Goal: Information Seeking & Learning: Learn about a topic

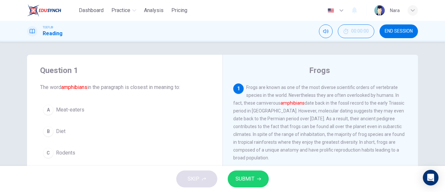
click at [246, 179] on span "SUBMIT" at bounding box center [245, 178] width 19 height 9
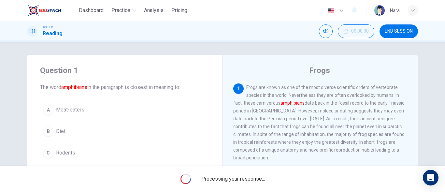
scroll to position [33, 0]
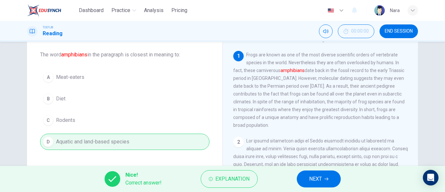
click at [321, 178] on span "NEXT" at bounding box center [315, 178] width 13 height 9
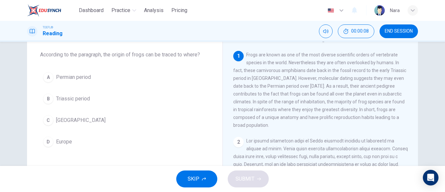
drag, startPoint x: 130, startPoint y: 115, endPoint x: 131, endPoint y: 119, distance: 4.1
click at [130, 115] on button "C Madagascar" at bounding box center [125, 120] width 170 height 16
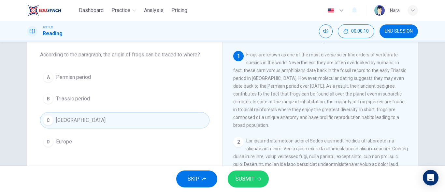
click at [233, 176] on button "SUBMIT" at bounding box center [248, 179] width 41 height 17
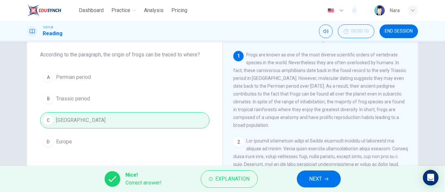
click at [308, 173] on button "NEXT" at bounding box center [319, 179] width 44 height 17
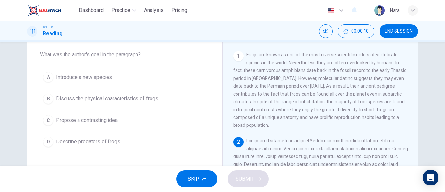
scroll to position [73, 0]
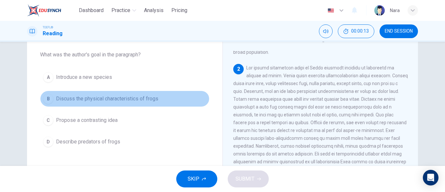
click at [98, 98] on span "Discuss the physical characteristics of frogs" at bounding box center [107, 99] width 102 height 8
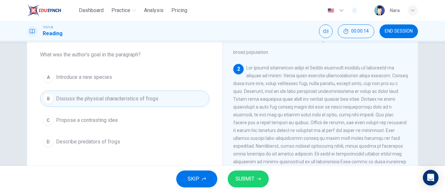
click at [249, 176] on span "SUBMIT" at bounding box center [245, 178] width 19 height 9
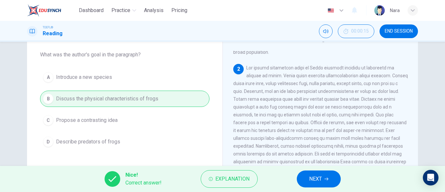
click at [315, 174] on button "NEXT" at bounding box center [319, 179] width 44 height 17
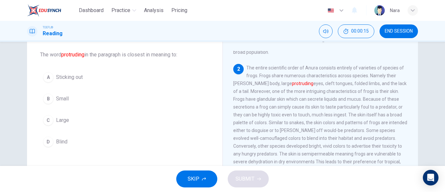
scroll to position [89, 0]
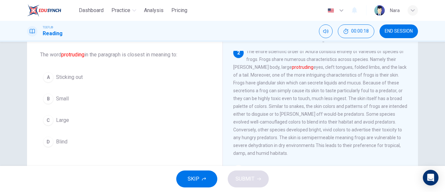
click at [94, 77] on button "A Sticking out" at bounding box center [125, 77] width 170 height 16
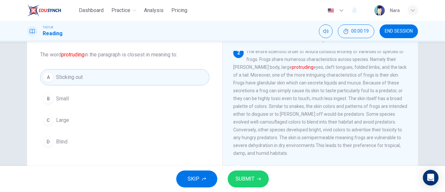
click at [240, 177] on span "SUBMIT" at bounding box center [245, 178] width 19 height 9
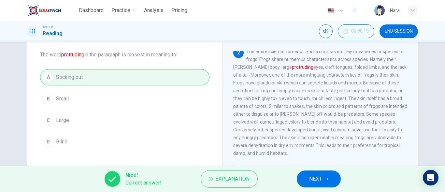
click at [324, 184] on button "NEXT" at bounding box center [319, 179] width 44 height 17
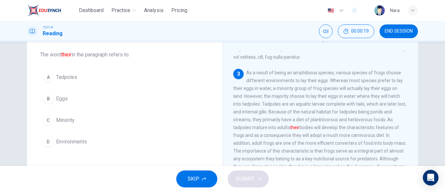
scroll to position [187, 0]
click at [77, 80] on button "A Tadpoles" at bounding box center [125, 77] width 170 height 16
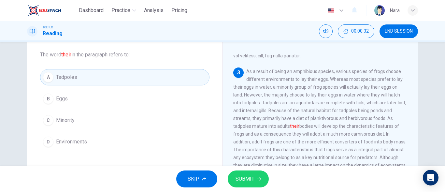
click at [240, 186] on button "SUBMIT" at bounding box center [248, 179] width 41 height 17
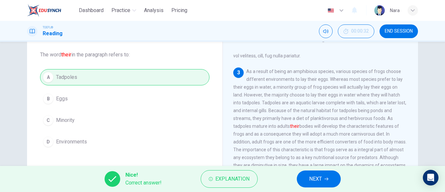
click at [311, 179] on span "NEXT" at bounding box center [315, 178] width 13 height 9
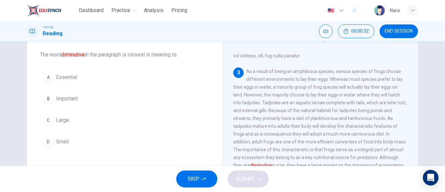
scroll to position [203, 0]
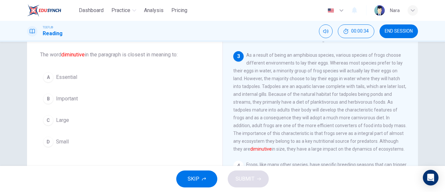
click at [76, 142] on button "D Small" at bounding box center [125, 142] width 170 height 16
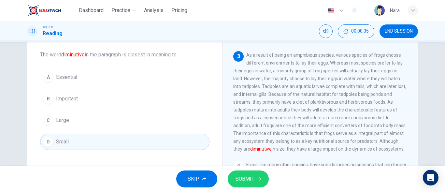
click at [256, 182] on button "SUBMIT" at bounding box center [248, 179] width 41 height 17
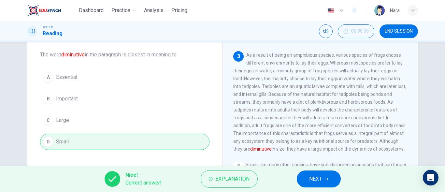
click at [324, 182] on button "NEXT" at bounding box center [319, 179] width 44 height 17
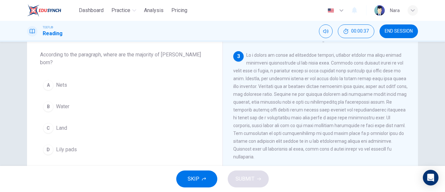
click at [94, 98] on button "B Water" at bounding box center [125, 106] width 170 height 16
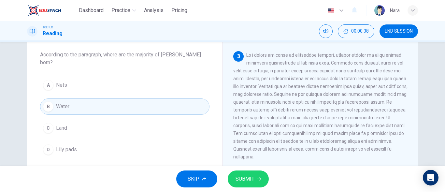
click at [236, 176] on span "SUBMIT" at bounding box center [245, 178] width 19 height 9
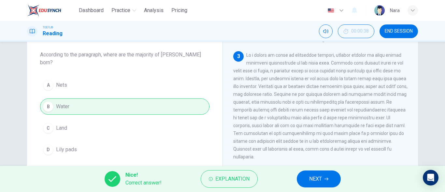
click at [325, 181] on button "NEXT" at bounding box center [319, 179] width 44 height 17
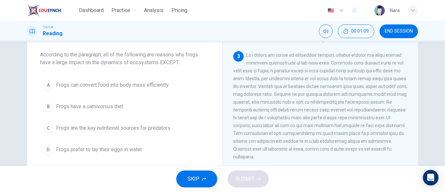
click at [151, 156] on button "D Frogs prefer to lay their eggs in water" at bounding box center [125, 150] width 170 height 16
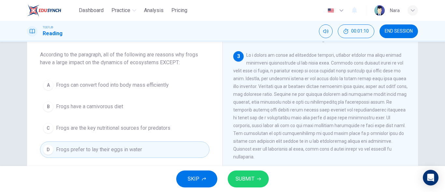
click at [259, 180] on icon "button" at bounding box center [259, 179] width 4 height 4
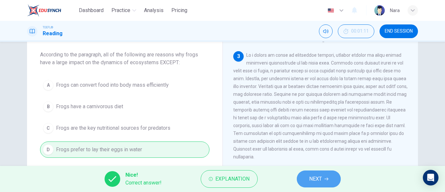
click at [318, 175] on span "NEXT" at bounding box center [315, 178] width 13 height 9
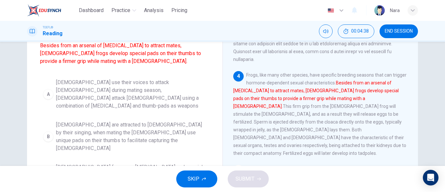
scroll to position [128, 0]
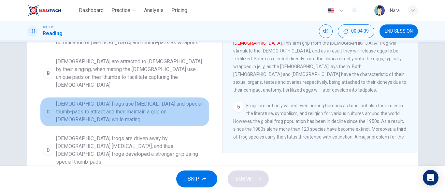
click at [146, 100] on span "Male frogs use vocal cords and special thumb-pads to attract and then maintain …" at bounding box center [131, 111] width 151 height 23
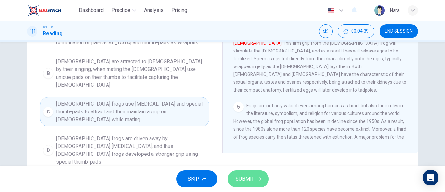
click at [246, 182] on span "SUBMIT" at bounding box center [245, 178] width 19 height 9
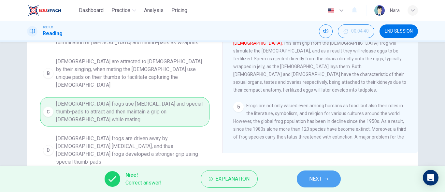
click at [324, 182] on button "NEXT" at bounding box center [319, 179] width 44 height 17
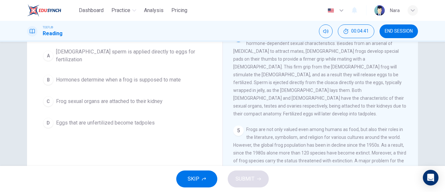
scroll to position [32, 0]
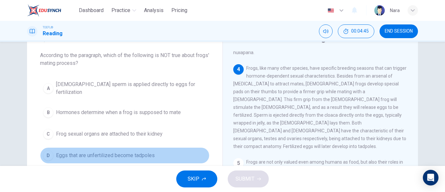
click at [94, 153] on span "Eggs that are unfertilized become tadpoles" at bounding box center [105, 156] width 99 height 8
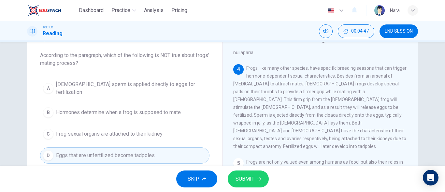
click at [248, 181] on span "SUBMIT" at bounding box center [245, 178] width 19 height 9
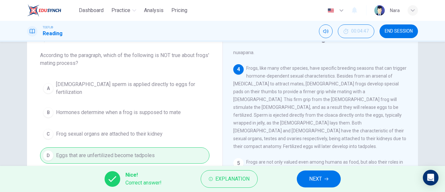
click at [322, 181] on span "NEXT" at bounding box center [315, 178] width 13 height 9
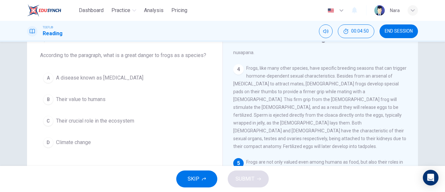
click at [119, 79] on span "A disease known as chytridiomycosis" at bounding box center [99, 78] width 87 height 8
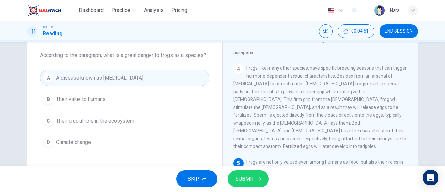
click at [244, 178] on span "SUBMIT" at bounding box center [245, 178] width 19 height 9
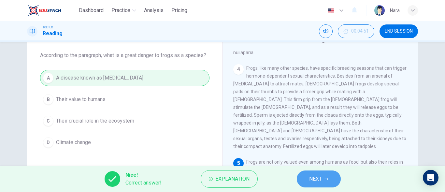
click at [306, 185] on button "NEXT" at bounding box center [319, 179] width 44 height 17
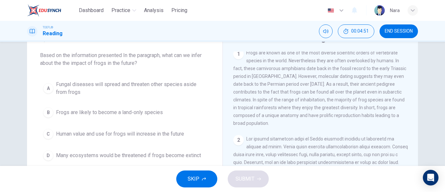
scroll to position [0, 0]
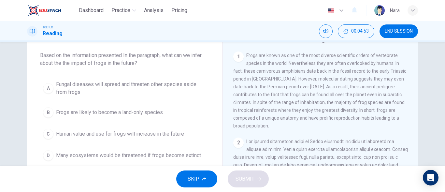
drag, startPoint x: 68, startPoint y: 56, endPoint x: 165, endPoint y: 62, distance: 97.0
click at [165, 62] on span "Based on the information presented In the paragraph, what can we infer about th…" at bounding box center [125, 60] width 170 height 16
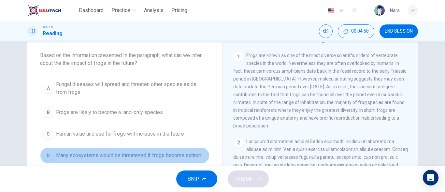
click at [112, 156] on span "Many ecosystems would be threatened if frogs become extinct" at bounding box center [128, 156] width 145 height 8
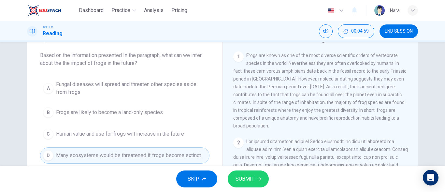
click at [240, 182] on span "SUBMIT" at bounding box center [245, 178] width 19 height 9
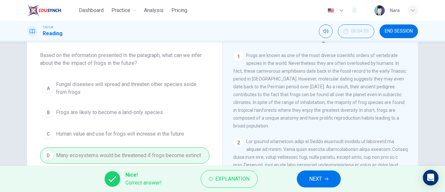
click at [320, 178] on span "NEXT" at bounding box center [315, 178] width 13 height 9
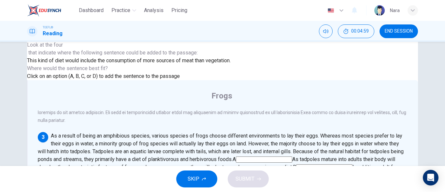
scroll to position [201, 0]
click at [106, 64] on span "This kind of diet would include the consumption of more sources of meat than ve…" at bounding box center [129, 60] width 204 height 6
click at [353, 164] on input at bounding box center [324, 167] width 56 height 6
click at [255, 179] on button "SUBMIT" at bounding box center [248, 179] width 41 height 17
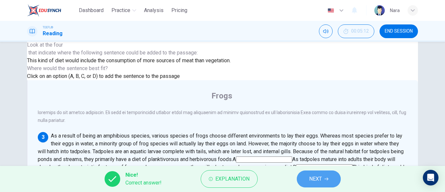
click at [320, 179] on span "NEXT" at bounding box center [315, 178] width 13 height 9
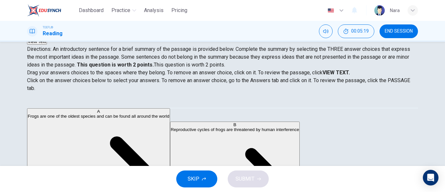
scroll to position [0, 0]
click at [428, 123] on div "Question 14 View Text Directions: An introductory sentence for a brief summary …" at bounding box center [222, 104] width 445 height 124
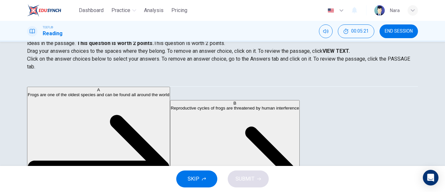
scroll to position [97, 0]
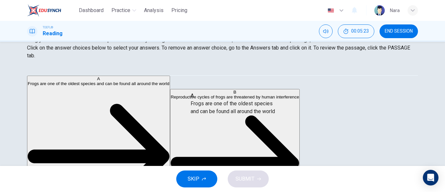
drag, startPoint x: 74, startPoint y: 91, endPoint x: 228, endPoint y: 114, distance: 155.9
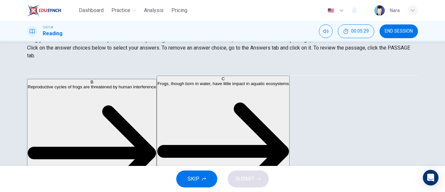
scroll to position [65, 0]
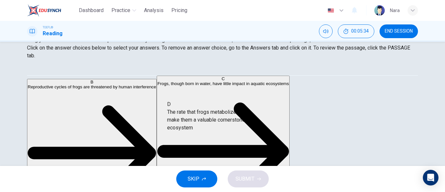
drag, startPoint x: 89, startPoint y: 101, endPoint x: 222, endPoint y: 120, distance: 134.7
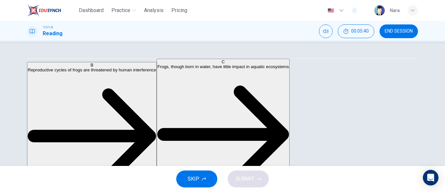
scroll to position [128, 0]
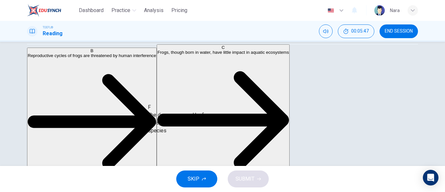
drag, startPoint x: 104, startPoint y: 127, endPoint x: 226, endPoint y: 125, distance: 122.0
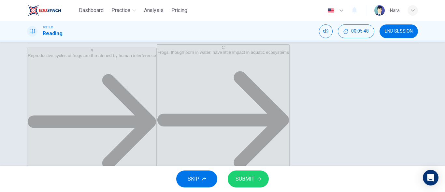
scroll to position [12, 0]
click at [252, 181] on span "SUBMIT" at bounding box center [245, 178] width 19 height 9
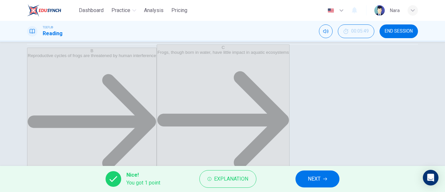
scroll to position [14, 0]
click at [305, 183] on button "NEXT" at bounding box center [318, 179] width 44 height 17
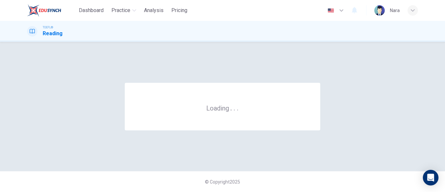
scroll to position [0, 0]
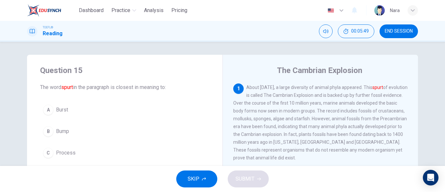
click at [402, 32] on span "END SESSION" at bounding box center [399, 31] width 28 height 5
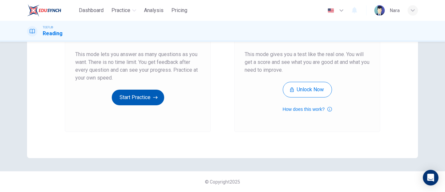
click at [137, 97] on button "Start Practice" at bounding box center [138, 98] width 52 height 16
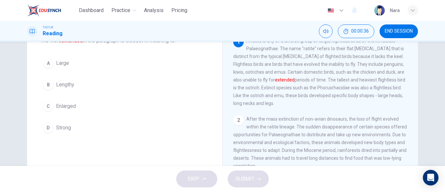
scroll to position [33, 0]
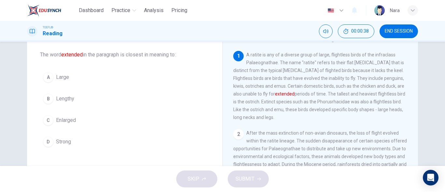
click at [85, 100] on button "B Lengthy" at bounding box center [125, 99] width 170 height 16
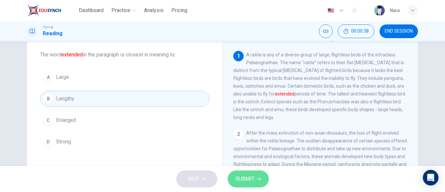
click at [236, 177] on span "SUBMIT" at bounding box center [245, 178] width 19 height 9
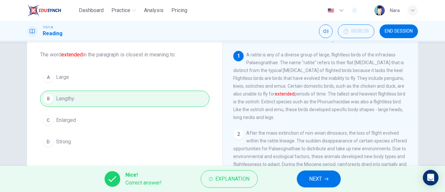
click at [312, 182] on span "NEXT" at bounding box center [315, 178] width 13 height 9
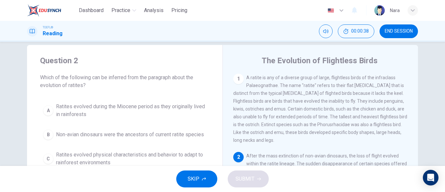
scroll to position [0, 0]
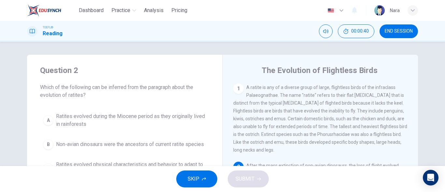
click at [415, 33] on button "END SESSION" at bounding box center [399, 31] width 38 height 14
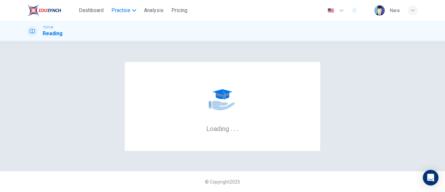
click at [125, 9] on span "Practice" at bounding box center [121, 11] width 19 height 8
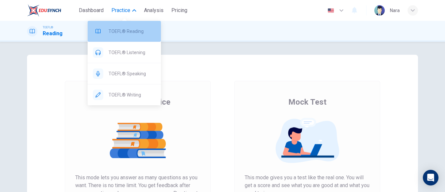
click at [132, 31] on span "TOEFL® Reading" at bounding box center [132, 31] width 47 height 8
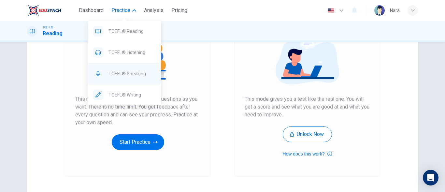
scroll to position [123, 0]
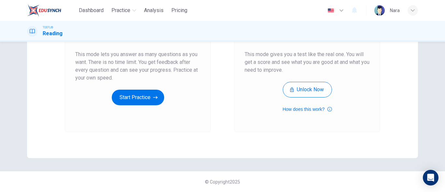
click at [182, 98] on div "Unlimited Practice This mode lets you answer as many questions as you want. The…" at bounding box center [137, 40] width 125 height 132
click at [150, 94] on button "Start Practice" at bounding box center [138, 98] width 52 height 16
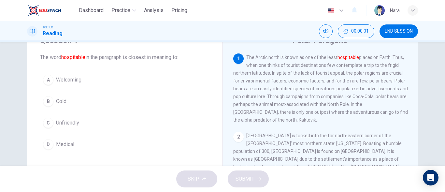
scroll to position [33, 0]
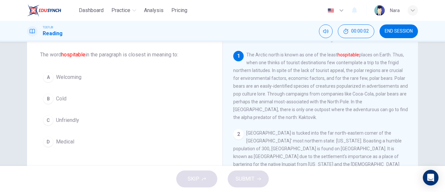
click at [90, 81] on button "A Welcoming" at bounding box center [125, 77] width 170 height 16
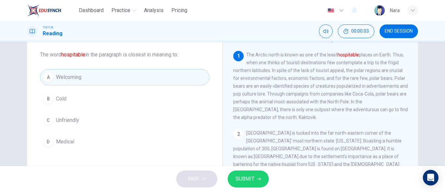
click at [251, 176] on span "SUBMIT" at bounding box center [245, 178] width 19 height 9
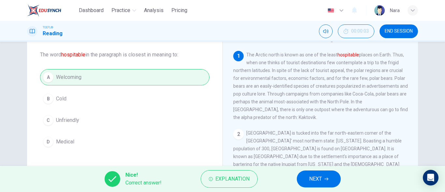
click at [314, 180] on span "NEXT" at bounding box center [315, 178] width 13 height 9
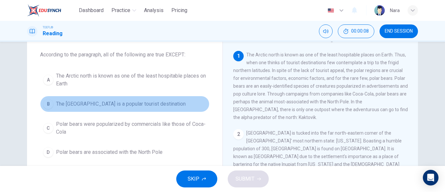
click at [113, 108] on button "B The North Pole is a popular tourist destination" at bounding box center [125, 104] width 170 height 16
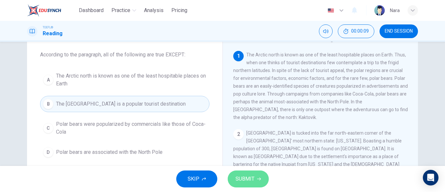
click at [260, 182] on button "SUBMIT" at bounding box center [248, 179] width 41 height 17
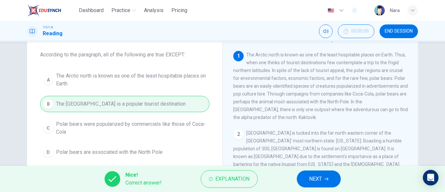
click at [305, 181] on button "NEXT" at bounding box center [319, 179] width 44 height 17
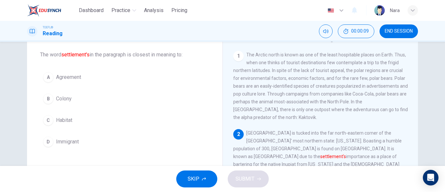
scroll to position [65, 0]
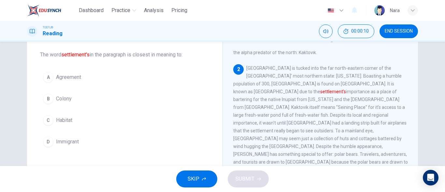
click at [108, 99] on button "B Colony" at bounding box center [125, 99] width 170 height 16
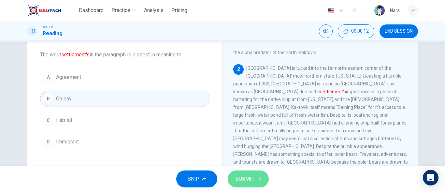
click at [233, 178] on button "SUBMIT" at bounding box center [248, 179] width 41 height 17
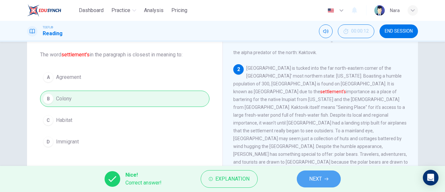
click at [301, 183] on button "NEXT" at bounding box center [319, 179] width 44 height 17
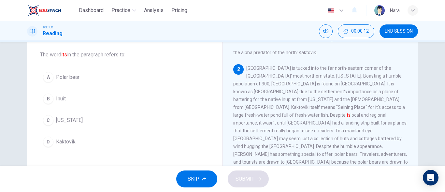
scroll to position [81, 0]
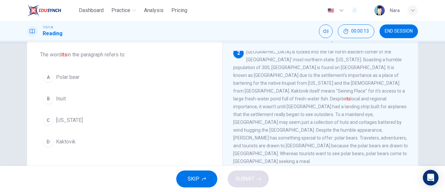
click at [69, 80] on span "Polar bear" at bounding box center [67, 77] width 23 height 8
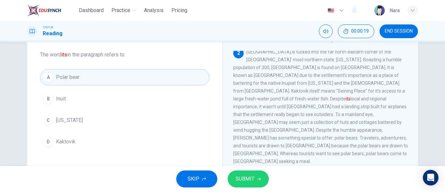
click at [129, 141] on button "D Kaktovik" at bounding box center [125, 142] width 170 height 16
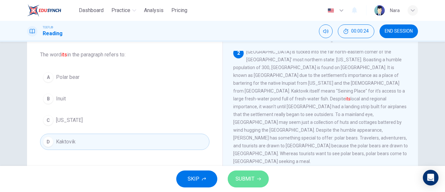
click at [251, 173] on button "SUBMIT" at bounding box center [248, 179] width 41 height 17
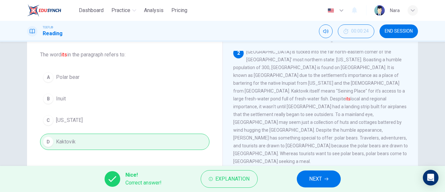
click at [308, 181] on button "NEXT" at bounding box center [319, 179] width 44 height 17
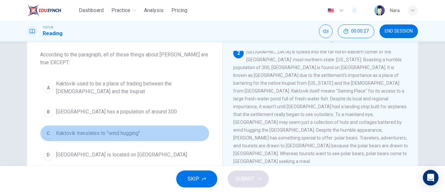
click at [106, 133] on span "Kaktovik translates to "wind hugging"" at bounding box center [98, 133] width 84 height 8
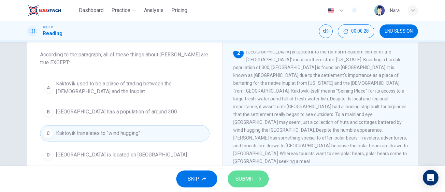
click at [241, 177] on span "SUBMIT" at bounding box center [245, 178] width 19 height 9
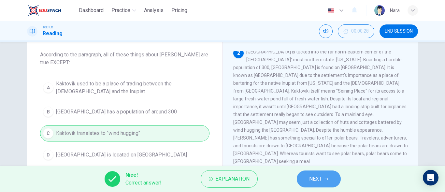
click at [305, 176] on button "NEXT" at bounding box center [319, 179] width 44 height 17
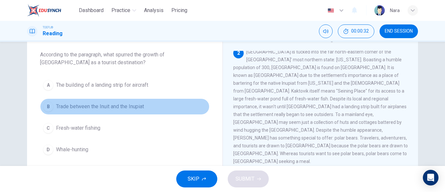
click at [103, 102] on button "B Trade between the Inuit and the Inupiat" at bounding box center [125, 106] width 170 height 16
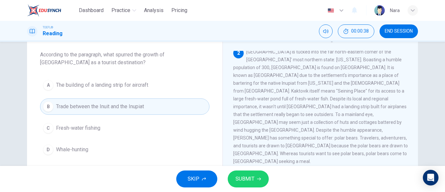
click at [144, 92] on button "A The building of a landing strip for aircraft" at bounding box center [125, 85] width 170 height 16
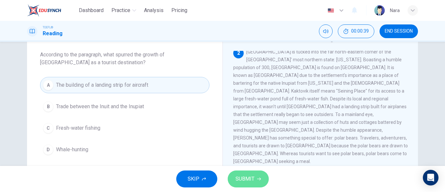
drag, startPoint x: 252, startPoint y: 179, endPoint x: 253, endPoint y: 173, distance: 6.2
click at [252, 179] on span "SUBMIT" at bounding box center [245, 178] width 19 height 9
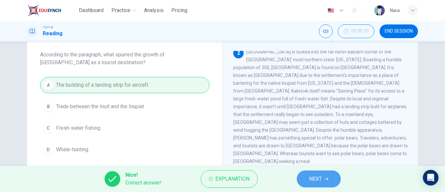
click at [308, 178] on button "NEXT" at bounding box center [319, 179] width 44 height 17
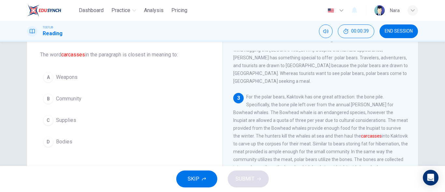
scroll to position [162, 0]
click at [86, 142] on button "D Bodies" at bounding box center [125, 142] width 170 height 16
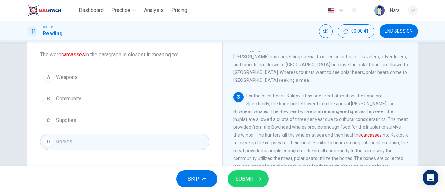
click at [258, 182] on button "SUBMIT" at bounding box center [248, 179] width 41 height 17
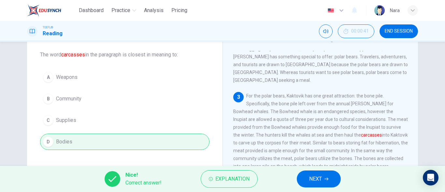
click at [306, 177] on button "NEXT" at bounding box center [319, 179] width 44 height 17
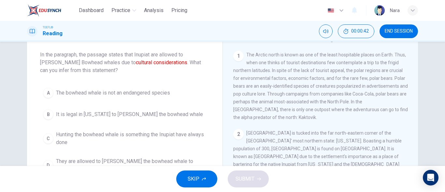
scroll to position [65, 0]
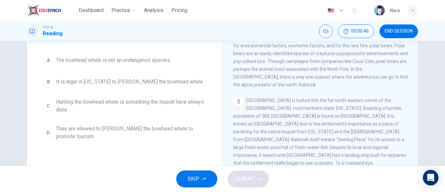
click at [104, 62] on span "The bowhead whale is not an endangered species" at bounding box center [113, 60] width 114 height 8
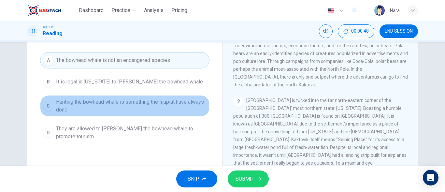
click at [105, 102] on span "Hunting the bowhead whale is something the Inupiat have always done" at bounding box center [131, 106] width 151 height 16
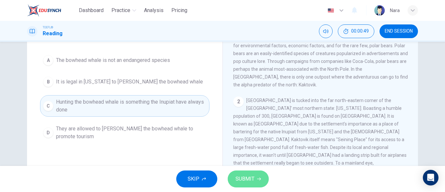
click at [243, 178] on span "SUBMIT" at bounding box center [245, 178] width 19 height 9
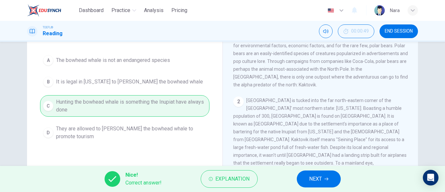
click at [312, 175] on span "NEXT" at bounding box center [315, 178] width 13 height 9
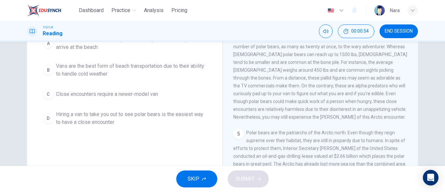
scroll to position [113, 0]
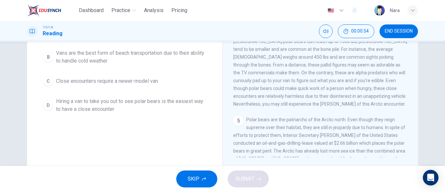
click at [91, 97] on button "D Hiring a van to take you out to see polar bears is the easiest way to have a …" at bounding box center [125, 106] width 170 height 22
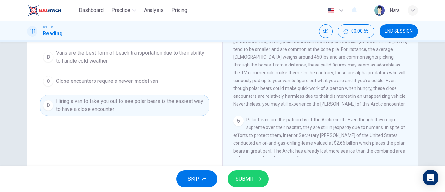
click at [244, 186] on button "SUBMIT" at bounding box center [248, 179] width 41 height 17
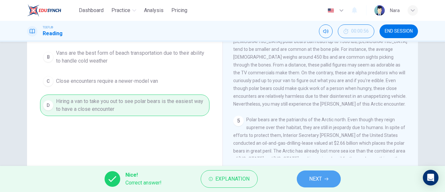
click at [332, 175] on button "NEXT" at bounding box center [319, 179] width 44 height 17
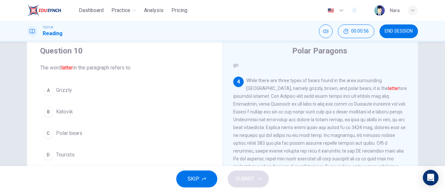
scroll to position [17, 0]
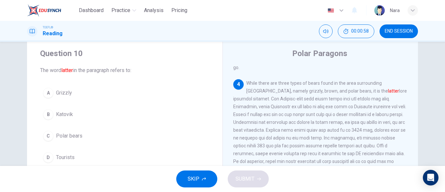
click at [106, 138] on button "C Polar bears" at bounding box center [125, 136] width 170 height 16
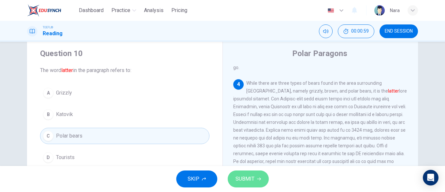
click at [236, 185] on button "SUBMIT" at bounding box center [248, 179] width 41 height 17
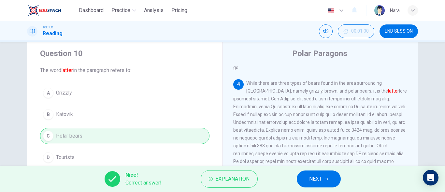
click at [306, 184] on button "NEXT" at bounding box center [319, 179] width 44 height 17
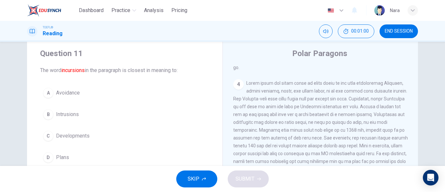
scroll to position [316, 0]
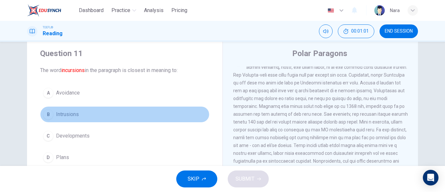
click at [89, 112] on button "B Intrusions" at bounding box center [125, 114] width 170 height 16
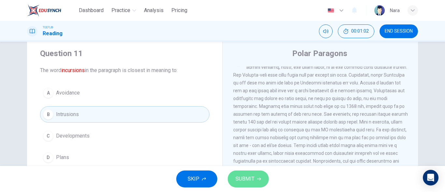
click at [246, 178] on span "SUBMIT" at bounding box center [245, 178] width 19 height 9
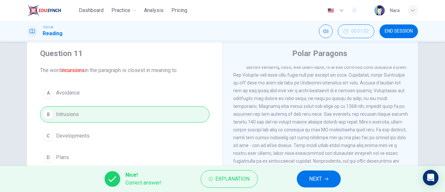
click at [311, 178] on span "NEXT" at bounding box center [315, 178] width 13 height 9
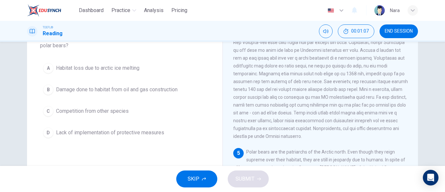
scroll to position [17, 0]
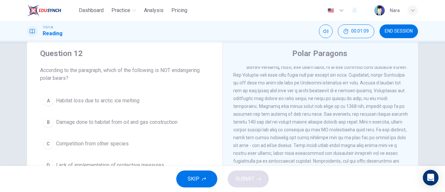
drag, startPoint x: 145, startPoint y: 149, endPoint x: 187, endPoint y: 158, distance: 43.0
click at [144, 150] on button "C Competition from other species" at bounding box center [125, 144] width 170 height 16
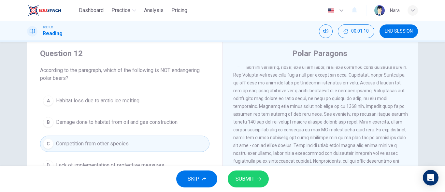
click at [234, 180] on button "SUBMIT" at bounding box center [248, 179] width 41 height 17
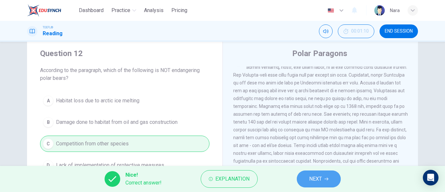
click at [310, 177] on span "NEXT" at bounding box center [315, 178] width 13 height 9
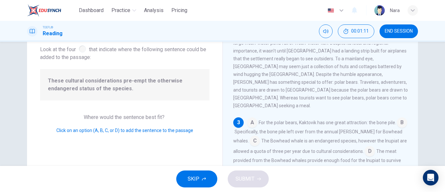
scroll to position [50, 0]
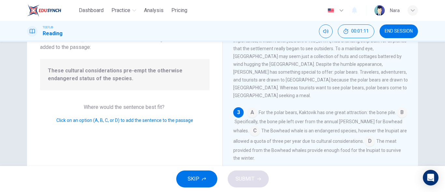
click at [136, 80] on span "These cultural considerations pre-empt the otherwise endangered status of the s…" at bounding box center [125, 75] width 154 height 16
click at [365, 137] on input at bounding box center [370, 142] width 10 height 10
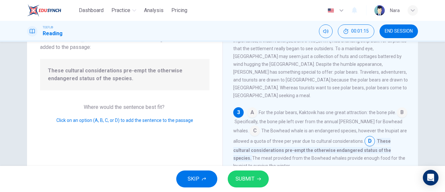
click at [257, 176] on button "SUBMIT" at bounding box center [248, 179] width 41 height 17
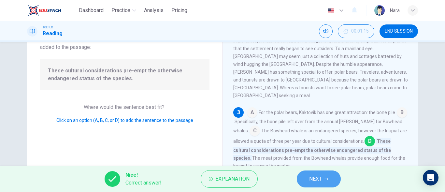
click at [324, 177] on button "NEXT" at bounding box center [319, 179] width 44 height 17
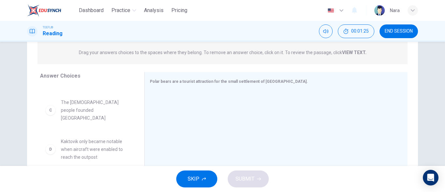
scroll to position [65, 0]
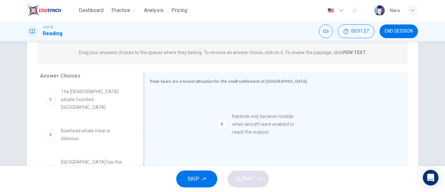
drag, startPoint x: 114, startPoint y: 132, endPoint x: 291, endPoint y: 125, distance: 176.5
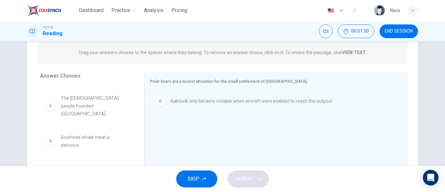
scroll to position [115, 0]
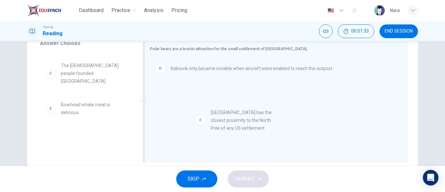
drag, startPoint x: 110, startPoint y: 140, endPoint x: 263, endPoint y: 123, distance: 154.5
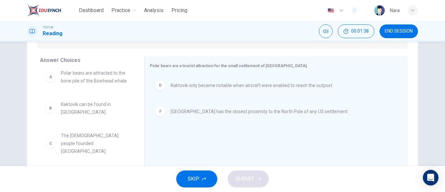
scroll to position [0, 0]
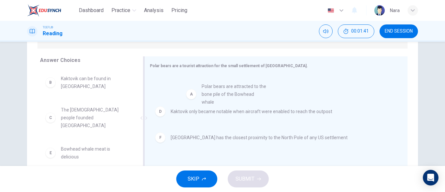
drag, startPoint x: 103, startPoint y: 88, endPoint x: 252, endPoint y: 96, distance: 148.9
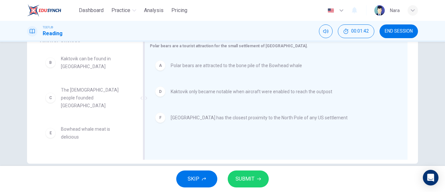
scroll to position [128, 0]
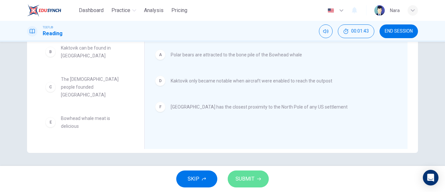
click at [247, 178] on span "SUBMIT" at bounding box center [245, 178] width 19 height 9
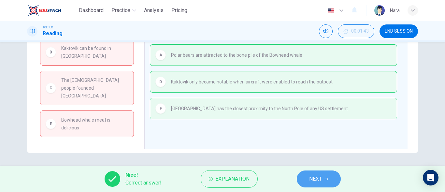
click at [322, 178] on span "NEXT" at bounding box center [315, 178] width 13 height 9
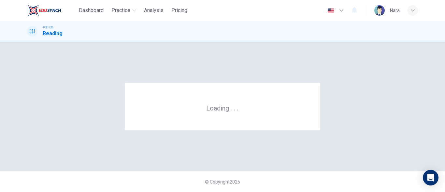
scroll to position [0, 0]
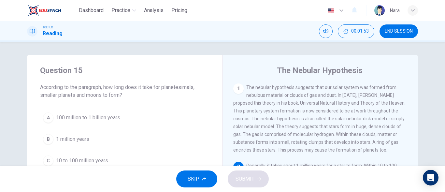
click at [387, 30] on span "END SESSION" at bounding box center [399, 31] width 28 height 5
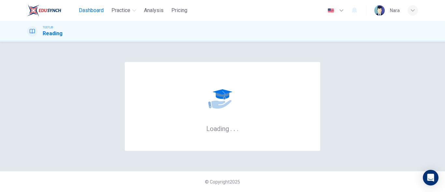
click at [103, 11] on span "Dashboard" at bounding box center [91, 11] width 25 height 8
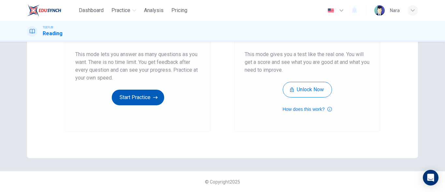
click at [149, 97] on button "Start Practice" at bounding box center [138, 98] width 52 height 16
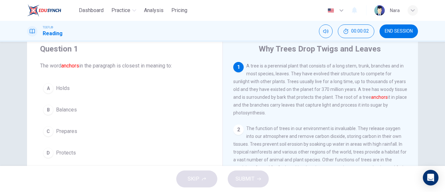
scroll to position [33, 0]
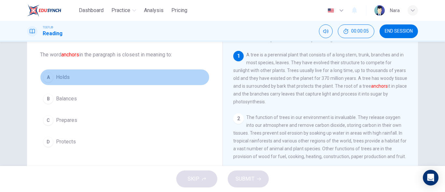
click at [79, 80] on button "A Holds" at bounding box center [125, 77] width 170 height 16
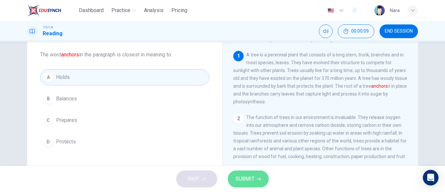
click at [247, 177] on span "SUBMIT" at bounding box center [245, 178] width 19 height 9
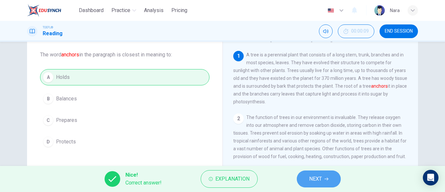
click at [327, 181] on button "NEXT" at bounding box center [319, 179] width 44 height 17
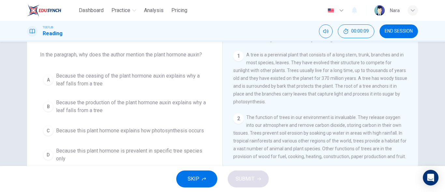
scroll to position [105, 0]
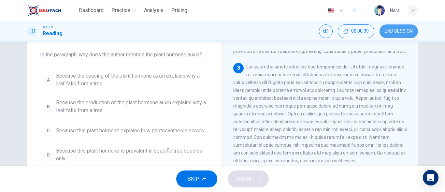
click at [402, 37] on button "END SESSION" at bounding box center [399, 31] width 38 height 14
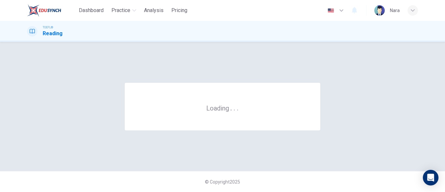
scroll to position [0, 0]
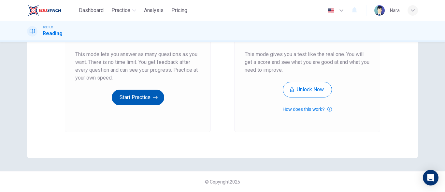
click at [130, 97] on button "Start Practice" at bounding box center [138, 98] width 52 height 16
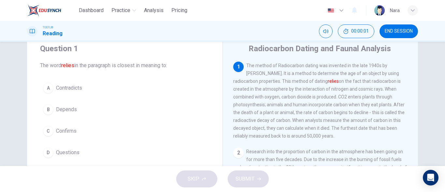
scroll to position [33, 0]
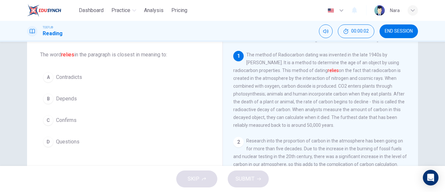
click at [130, 97] on button "B Depends" at bounding box center [125, 99] width 170 height 16
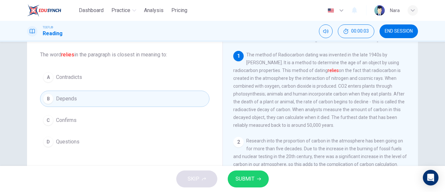
click at [244, 180] on span "SUBMIT" at bounding box center [245, 178] width 19 height 9
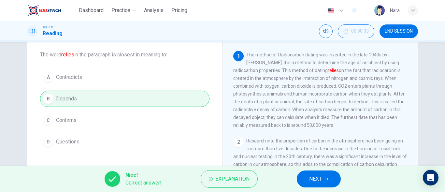
click at [312, 175] on span "NEXT" at bounding box center [315, 178] width 13 height 9
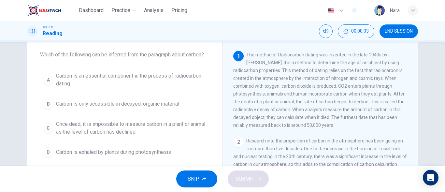
click at [408, 36] on button "END SESSION" at bounding box center [399, 31] width 38 height 14
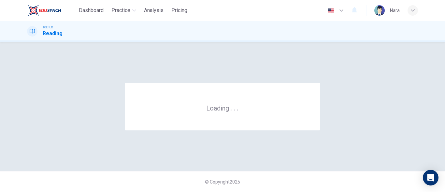
scroll to position [0, 0]
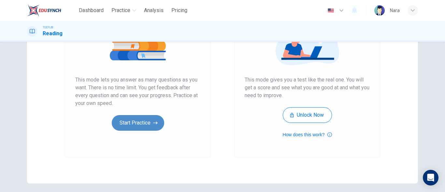
click at [122, 123] on button "Start Practice" at bounding box center [138, 123] width 52 height 16
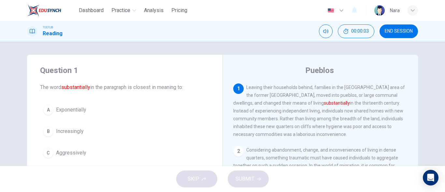
scroll to position [33, 0]
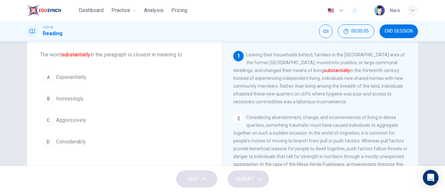
click at [111, 146] on button "D Considerably" at bounding box center [125, 142] width 170 height 16
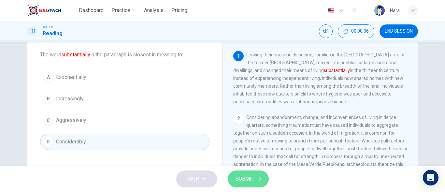
click at [252, 184] on button "SUBMIT" at bounding box center [248, 179] width 41 height 17
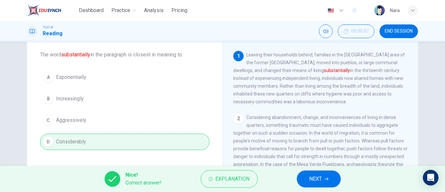
click at [321, 183] on span "NEXT" at bounding box center [315, 178] width 13 height 9
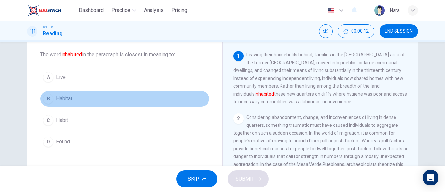
click at [101, 105] on button "B Habitat" at bounding box center [125, 99] width 170 height 16
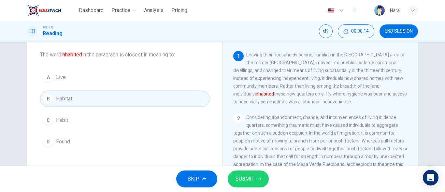
click at [395, 37] on button "END SESSION" at bounding box center [399, 31] width 38 height 14
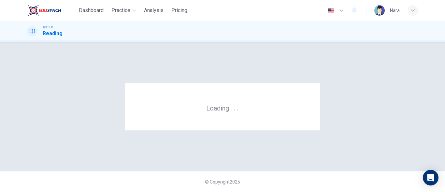
scroll to position [0, 0]
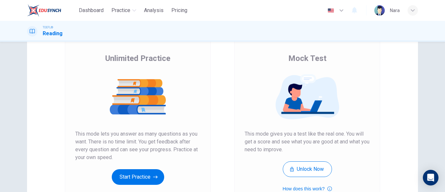
scroll to position [98, 0]
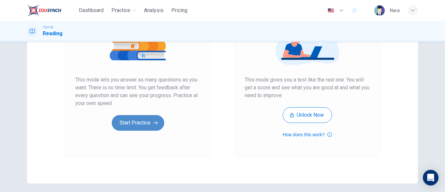
click at [157, 124] on button "Start Practice" at bounding box center [138, 123] width 52 height 16
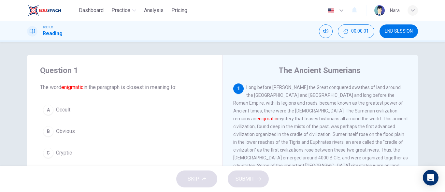
scroll to position [33, 0]
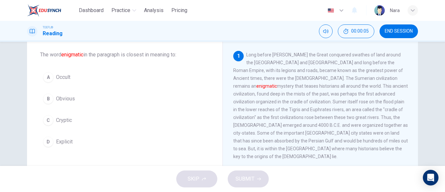
click at [385, 33] on span "END SESSION" at bounding box center [399, 31] width 28 height 5
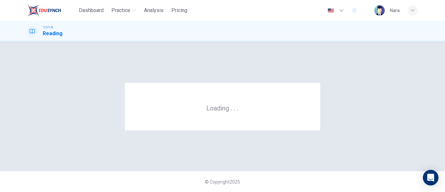
scroll to position [0, 0]
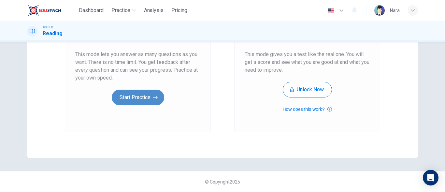
click at [131, 103] on button "Start Practice" at bounding box center [138, 98] width 52 height 16
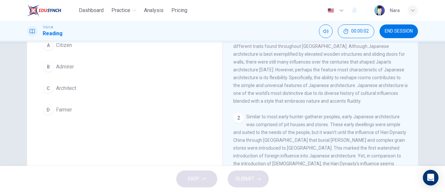
scroll to position [65, 0]
click at [112, 61] on button "B Admirer" at bounding box center [125, 66] width 170 height 16
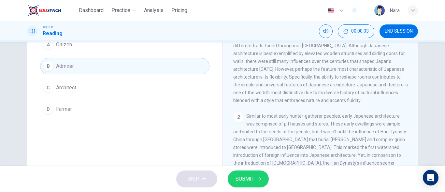
click at [239, 178] on span "SUBMIT" at bounding box center [245, 178] width 19 height 9
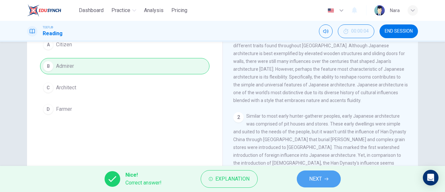
click at [303, 180] on button "NEXT" at bounding box center [319, 179] width 44 height 17
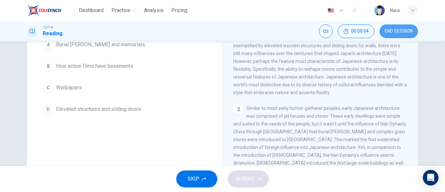
click at [388, 33] on span "END SESSION" at bounding box center [399, 31] width 28 height 5
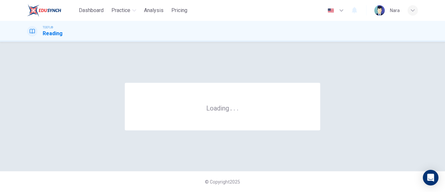
scroll to position [0, 0]
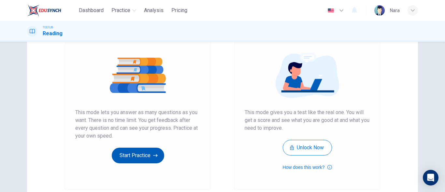
click at [139, 158] on button "Start Practice" at bounding box center [138, 156] width 52 height 16
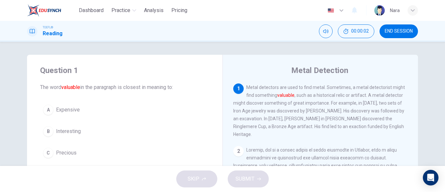
scroll to position [33, 0]
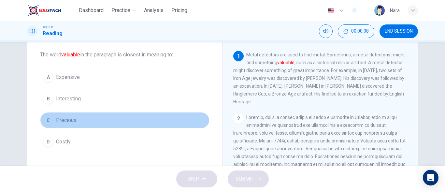
click at [90, 121] on button "C Precious" at bounding box center [125, 120] width 170 height 16
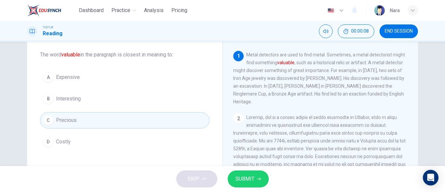
click at [257, 181] on button "SUBMIT" at bounding box center [248, 179] width 41 height 17
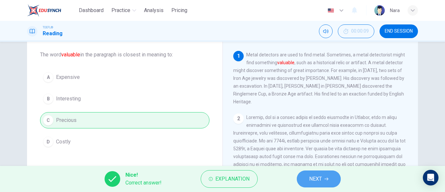
click at [317, 180] on span "NEXT" at bounding box center [315, 178] width 13 height 9
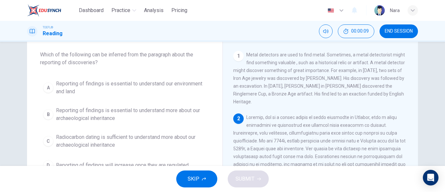
click at [403, 34] on span "END SESSION" at bounding box center [399, 31] width 28 height 5
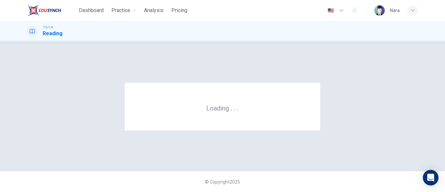
scroll to position [0, 0]
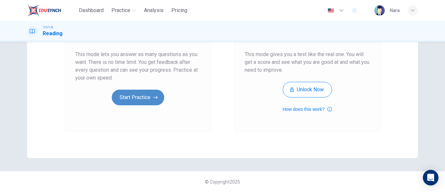
click at [143, 98] on button "Start Practice" at bounding box center [138, 98] width 52 height 16
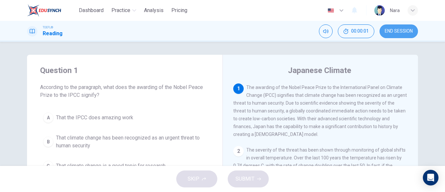
click at [393, 34] on button "END SESSION" at bounding box center [399, 31] width 38 height 14
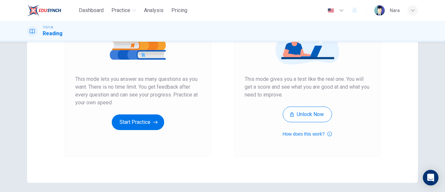
scroll to position [123, 0]
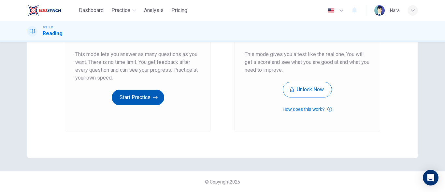
click at [134, 97] on button "Start Practice" at bounding box center [138, 98] width 52 height 16
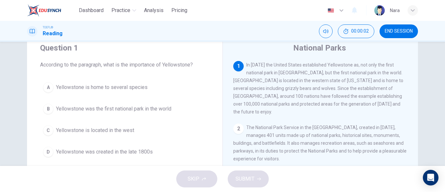
scroll to position [33, 0]
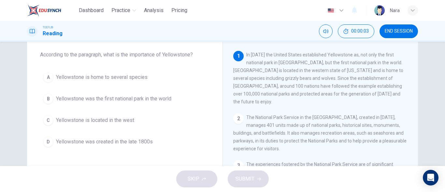
click at [134, 97] on span "Yellowstone was the first national park in the world" at bounding box center [113, 99] width 115 height 8
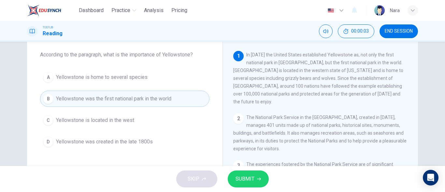
click at [241, 177] on span "SUBMIT" at bounding box center [245, 178] width 19 height 9
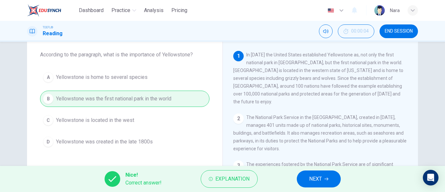
click at [307, 181] on button "NEXT" at bounding box center [319, 179] width 44 height 17
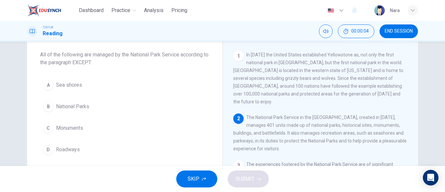
scroll to position [57, 0]
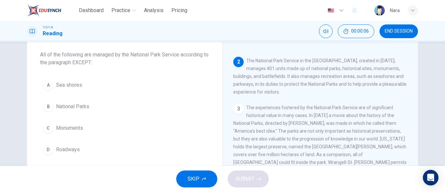
click at [117, 145] on button "D Roadways" at bounding box center [125, 150] width 170 height 16
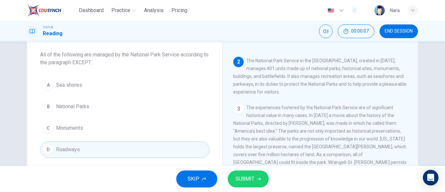
click at [244, 184] on button "SUBMIT" at bounding box center [248, 179] width 41 height 17
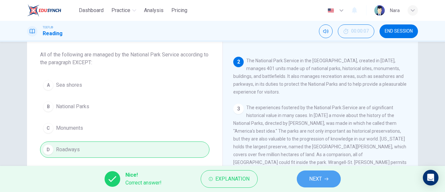
click at [327, 172] on button "NEXT" at bounding box center [319, 179] width 44 height 17
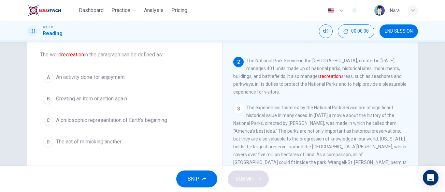
click at [123, 77] on span "An activity done for enjoyment" at bounding box center [90, 77] width 69 height 8
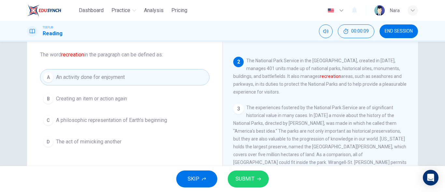
click at [251, 174] on button "SUBMIT" at bounding box center [248, 179] width 41 height 17
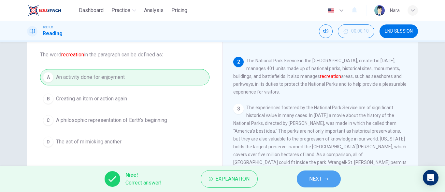
click at [327, 179] on icon "button" at bounding box center [327, 179] width 4 height 4
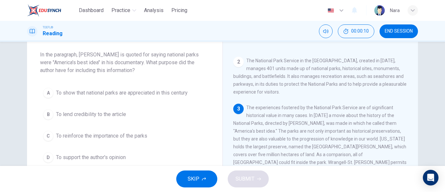
scroll to position [105, 0]
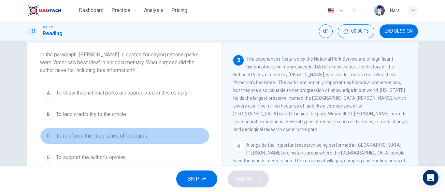
click at [142, 140] on span "To reinforce the importance of the parks" at bounding box center [101, 136] width 91 height 8
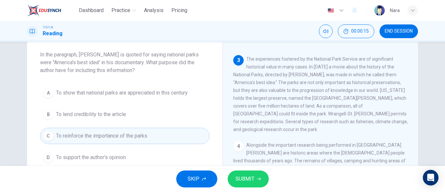
click at [228, 178] on button "SUBMIT" at bounding box center [248, 179] width 41 height 17
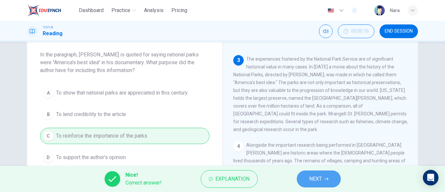
click at [312, 179] on span "NEXT" at bounding box center [315, 178] width 13 height 9
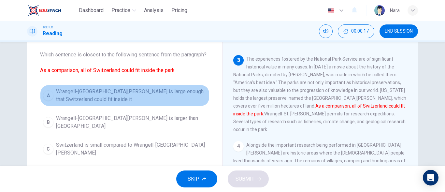
click at [104, 101] on span "Wrangell-St. Elias National Park is large enough that Switzerland could fit ins…" at bounding box center [131, 96] width 151 height 16
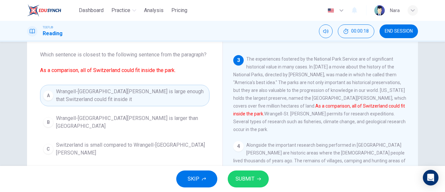
click at [245, 176] on span "SUBMIT" at bounding box center [245, 178] width 19 height 9
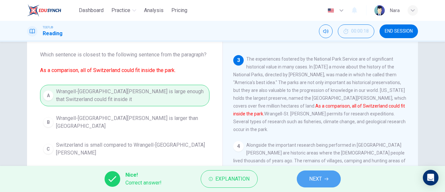
click at [320, 178] on span "NEXT" at bounding box center [315, 178] width 13 height 9
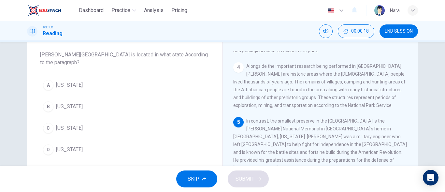
scroll to position [186, 0]
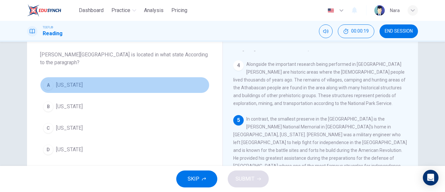
click at [110, 89] on button "A Pennsylvania" at bounding box center [125, 85] width 170 height 16
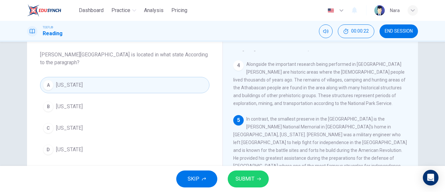
click at [251, 177] on span "SUBMIT" at bounding box center [245, 178] width 19 height 9
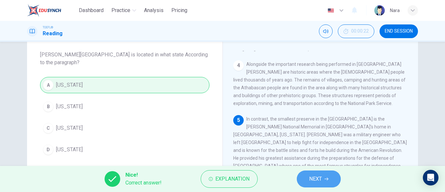
click at [308, 176] on button "NEXT" at bounding box center [319, 179] width 44 height 17
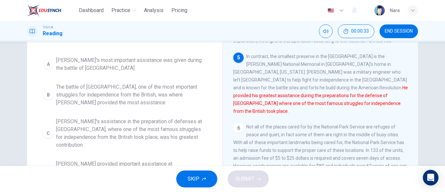
scroll to position [96, 0]
click at [138, 128] on span "Kosciuszko's assistance in the preparation of defenses at Saratoga, where one o…" at bounding box center [131, 132] width 151 height 31
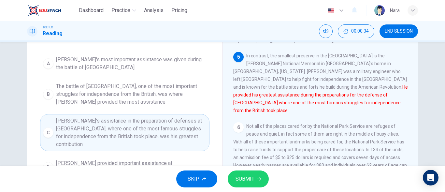
click at [243, 177] on span "SUBMIT" at bounding box center [245, 178] width 19 height 9
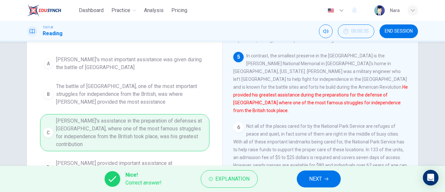
click at [316, 178] on span "NEXT" at bounding box center [315, 178] width 13 height 9
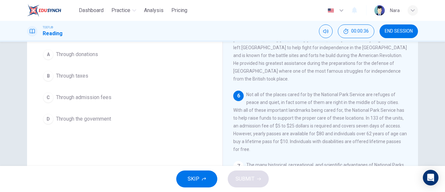
scroll to position [31, 0]
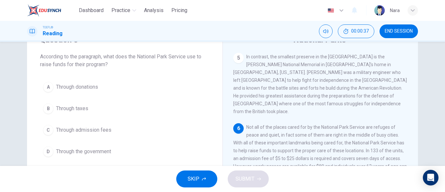
click at [131, 132] on button "C Through admission fees" at bounding box center [125, 130] width 170 height 16
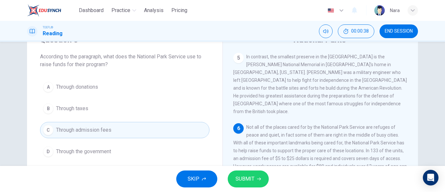
click at [249, 181] on span "SUBMIT" at bounding box center [245, 178] width 19 height 9
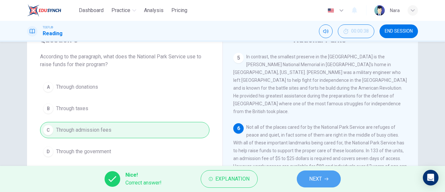
click at [334, 178] on button "NEXT" at bounding box center [319, 179] width 44 height 17
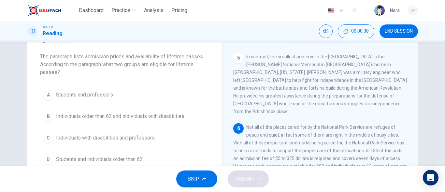
click at [166, 113] on span "Individuals older than 62 and individuals with disabilities" at bounding box center [120, 116] width 128 height 8
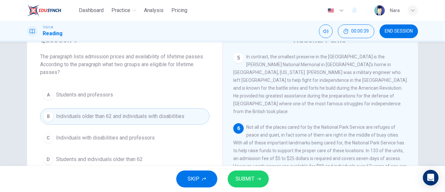
click at [257, 178] on icon "button" at bounding box center [259, 179] width 4 height 4
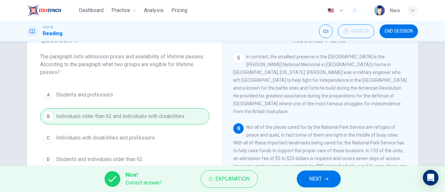
click at [335, 184] on button "NEXT" at bounding box center [319, 179] width 44 height 17
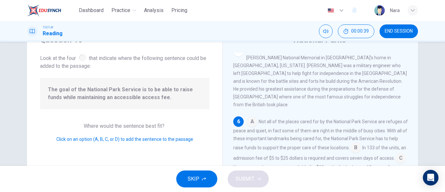
scroll to position [258, 0]
click at [155, 99] on span "The goal of the National Park Service is to be able to raise funds while mainta…" at bounding box center [125, 94] width 154 height 16
click at [361, 144] on input at bounding box center [356, 147] width 10 height 10
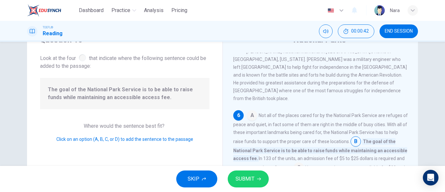
scroll to position [266, 0]
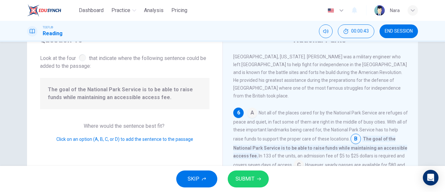
click at [252, 177] on span "SUBMIT" at bounding box center [245, 178] width 19 height 9
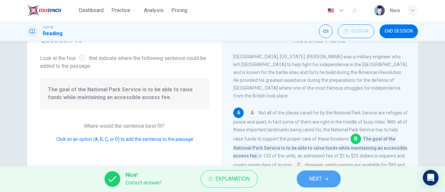
click at [306, 179] on button "NEXT" at bounding box center [319, 179] width 44 height 17
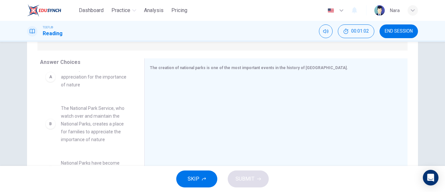
scroll to position [0, 0]
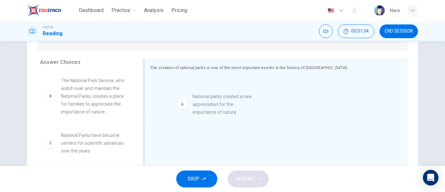
drag, startPoint x: 95, startPoint y: 93, endPoint x: 236, endPoint y: 109, distance: 141.8
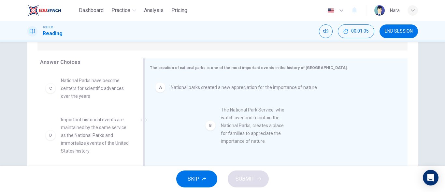
drag, startPoint x: 95, startPoint y: 102, endPoint x: 258, endPoint y: 131, distance: 166.0
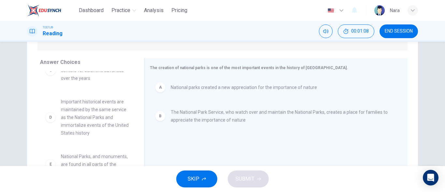
scroll to position [33, 0]
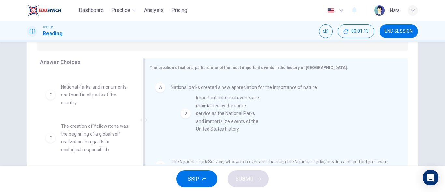
drag, startPoint x: 139, startPoint y: 113, endPoint x: 238, endPoint y: 123, distance: 99.3
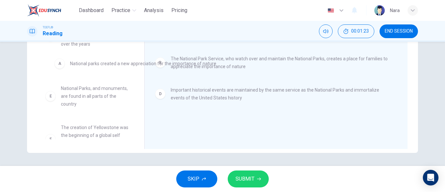
scroll to position [17, 0]
drag, startPoint x: 207, startPoint y: 59, endPoint x: 97, endPoint y: 68, distance: 109.9
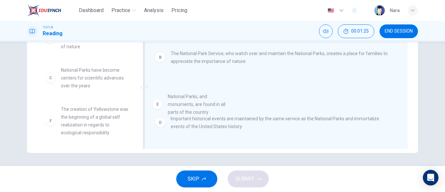
scroll to position [18, 0]
drag, startPoint x: 93, startPoint y: 122, endPoint x: 228, endPoint y: 110, distance: 135.2
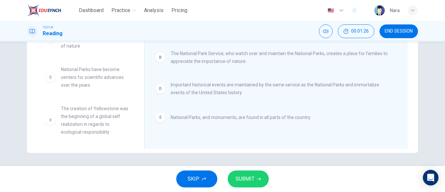
click at [251, 178] on span "SUBMIT" at bounding box center [245, 178] width 19 height 9
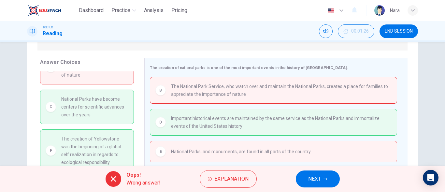
scroll to position [128, 0]
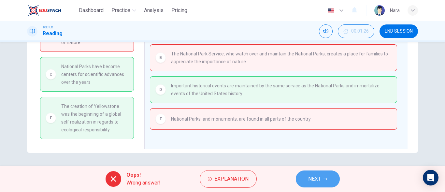
click at [318, 179] on span "NEXT" at bounding box center [314, 178] width 13 height 9
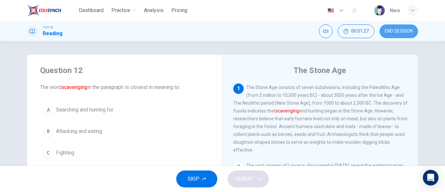
click at [399, 35] on button "END SESSION" at bounding box center [399, 31] width 38 height 14
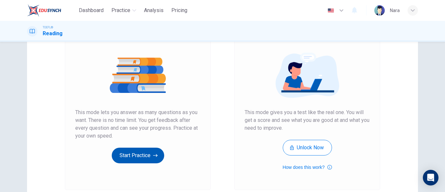
click at [141, 157] on button "Start Practice" at bounding box center [138, 156] width 52 height 16
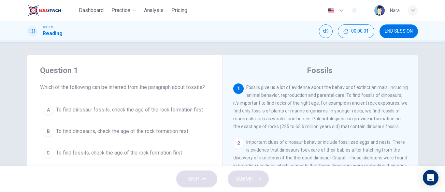
click at [399, 27] on button "END SESSION" at bounding box center [399, 31] width 38 height 14
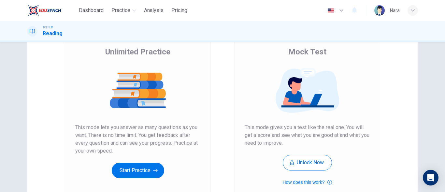
scroll to position [123, 0]
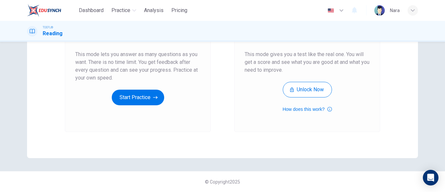
click at [164, 101] on div "Unlimited Practice This mode lets you answer as many questions as you want. The…" at bounding box center [137, 40] width 125 height 132
click at [146, 100] on button "Start Practice" at bounding box center [138, 98] width 52 height 16
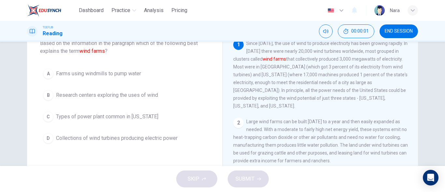
scroll to position [65, 0]
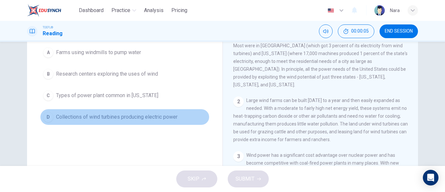
click at [148, 120] on span "Collections of wind turbines producing electric power" at bounding box center [117, 117] width 122 height 8
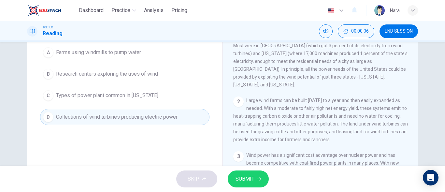
click at [234, 178] on button "SUBMIT" at bounding box center [248, 179] width 41 height 17
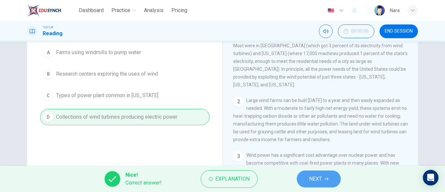
click at [302, 178] on button "NEXT" at bounding box center [319, 179] width 44 height 17
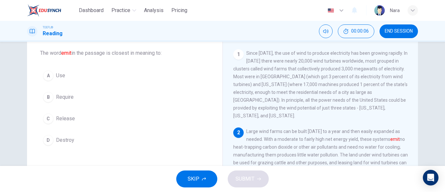
scroll to position [25, 0]
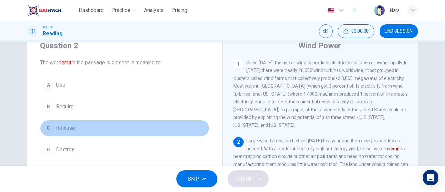
click at [91, 125] on button "C Release" at bounding box center [125, 128] width 170 height 16
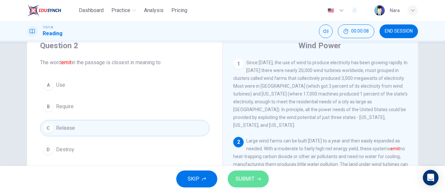
click at [247, 180] on span "SUBMIT" at bounding box center [245, 178] width 19 height 9
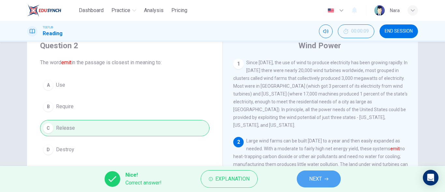
click at [315, 179] on span "NEXT" at bounding box center [315, 178] width 13 height 9
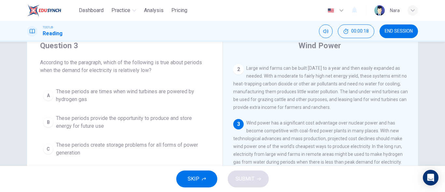
scroll to position [57, 0]
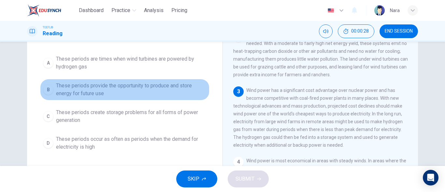
click at [117, 87] on span "These periods provide the opportunity to produce and store energy for future use" at bounding box center [131, 90] width 151 height 16
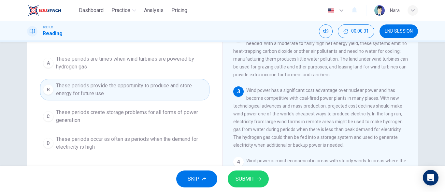
click at [245, 176] on span "SUBMIT" at bounding box center [245, 178] width 19 height 9
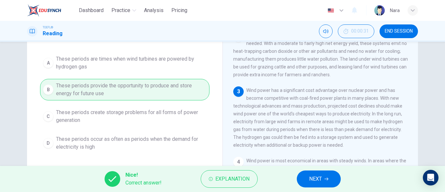
click at [328, 180] on icon "button" at bounding box center [327, 179] width 4 height 3
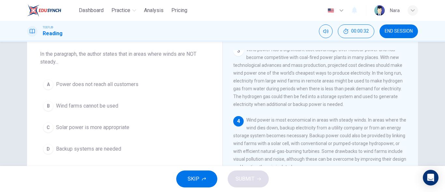
scroll to position [25, 0]
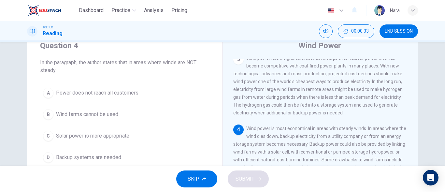
click at [126, 155] on button "D Backup systems are needed" at bounding box center [125, 157] width 170 height 16
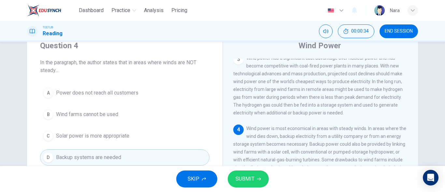
click at [243, 185] on button "SUBMIT" at bounding box center [248, 179] width 41 height 17
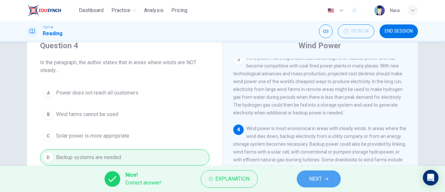
click at [311, 182] on span "NEXT" at bounding box center [315, 178] width 13 height 9
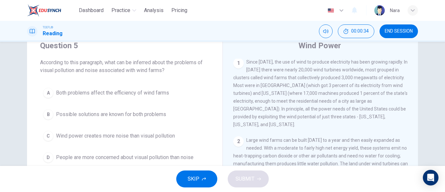
scroll to position [0, 0]
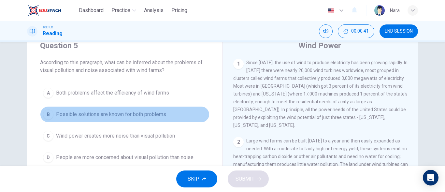
click at [109, 115] on span "Possible solutions are known for both problems" at bounding box center [111, 115] width 110 height 8
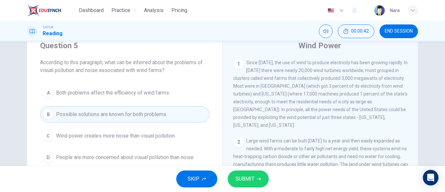
click at [246, 181] on span "SUBMIT" at bounding box center [245, 178] width 19 height 9
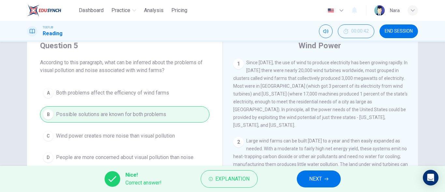
click at [319, 184] on button "NEXT" at bounding box center [319, 179] width 44 height 17
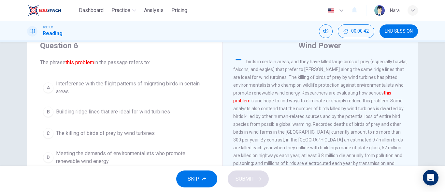
scroll to position [276, 0]
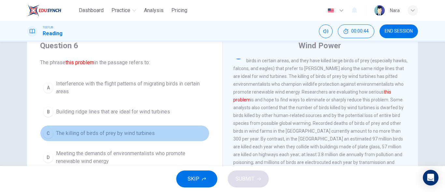
click at [120, 135] on span "The killing of birds of prey by wind turbines" at bounding box center [105, 133] width 99 height 8
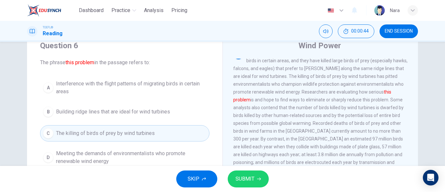
click at [237, 181] on span "SUBMIT" at bounding box center [245, 178] width 19 height 9
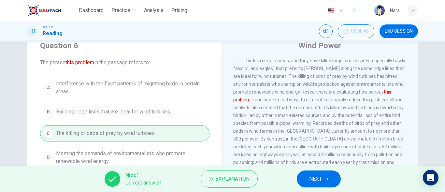
click at [324, 184] on button "NEXT" at bounding box center [319, 179] width 44 height 17
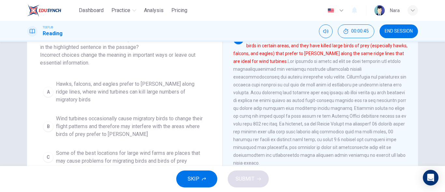
scroll to position [57, 0]
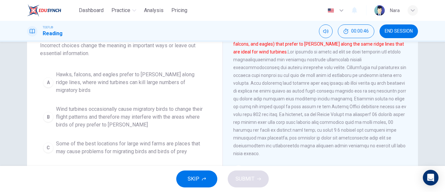
click at [150, 142] on span "Some of the best locations for large wind farms are places that may cause probl…" at bounding box center [131, 148] width 151 height 16
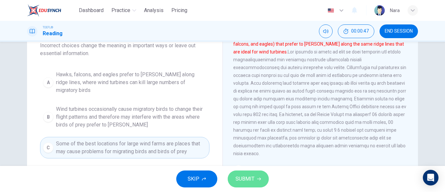
click at [246, 177] on span "SUBMIT" at bounding box center [245, 178] width 19 height 9
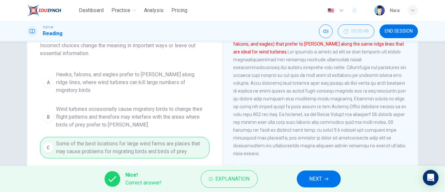
click at [314, 176] on span "NEXT" at bounding box center [315, 178] width 13 height 9
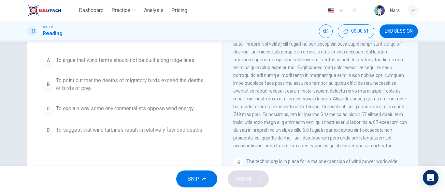
click at [105, 130] on span "To suggest that wind turbines result in relatively few bird deaths" at bounding box center [129, 130] width 146 height 8
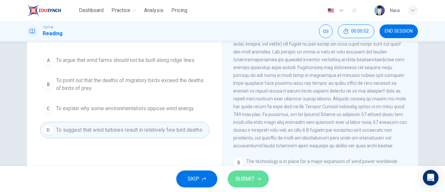
click at [237, 180] on span "SUBMIT" at bounding box center [245, 178] width 19 height 9
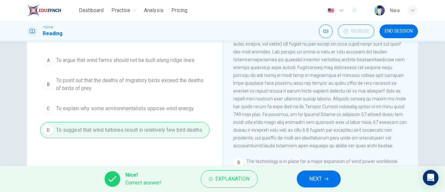
click at [303, 179] on button "NEXT" at bounding box center [319, 179] width 44 height 17
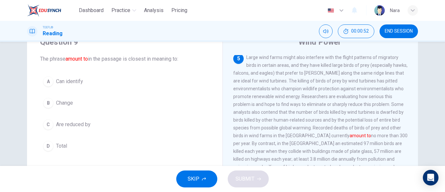
scroll to position [17, 0]
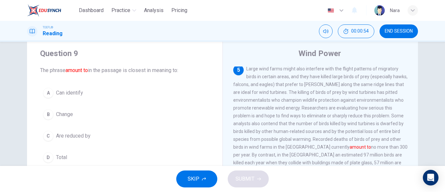
click at [98, 151] on button "D Total" at bounding box center [125, 157] width 170 height 16
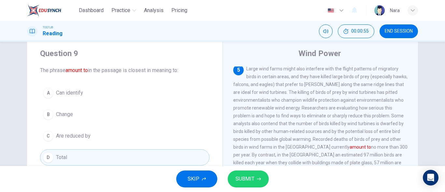
click at [237, 179] on span "SUBMIT" at bounding box center [245, 178] width 19 height 9
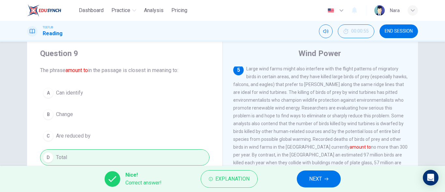
click at [323, 179] on button "NEXT" at bounding box center [319, 179] width 44 height 17
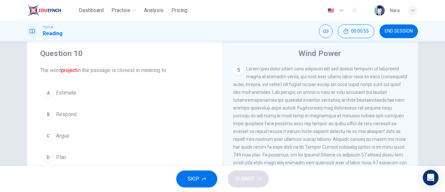
scroll to position [291, 0]
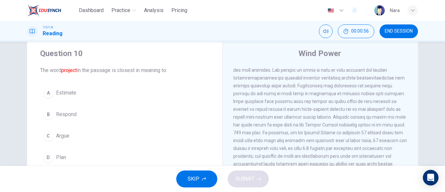
click at [92, 94] on button "A Estimate" at bounding box center [125, 93] width 170 height 16
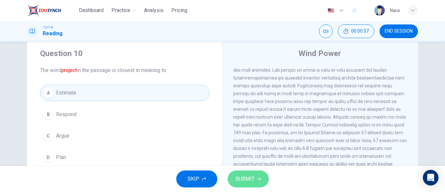
click at [244, 180] on span "SUBMIT" at bounding box center [245, 178] width 19 height 9
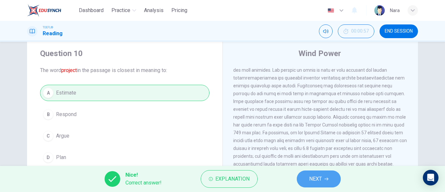
click at [310, 182] on span "NEXT" at bounding box center [315, 178] width 13 height 9
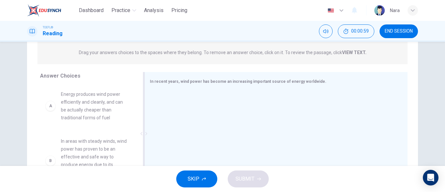
scroll to position [115, 0]
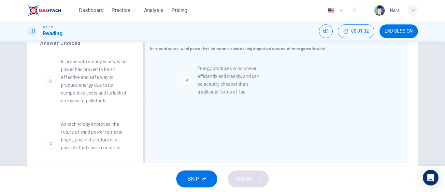
drag, startPoint x: 84, startPoint y: 85, endPoint x: 228, endPoint y: 92, distance: 144.3
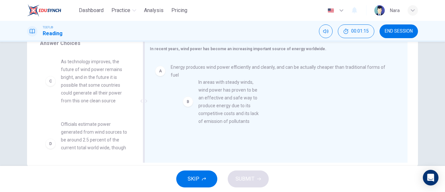
drag, startPoint x: 95, startPoint y: 97, endPoint x: 240, endPoint y: 118, distance: 146.6
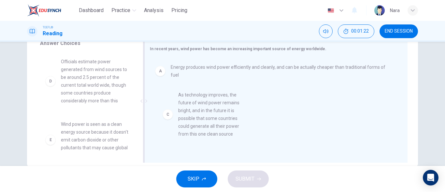
drag, startPoint x: 109, startPoint y: 93, endPoint x: 233, endPoint y: 129, distance: 128.7
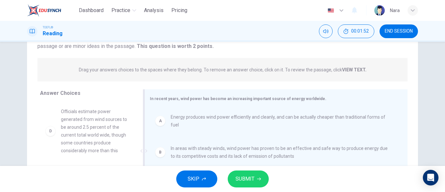
scroll to position [65, 0]
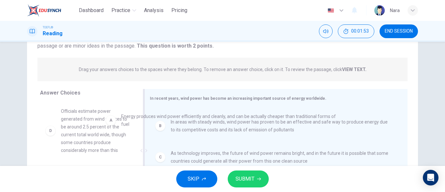
drag, startPoint x: 193, startPoint y: 118, endPoint x: 129, endPoint y: 118, distance: 64.2
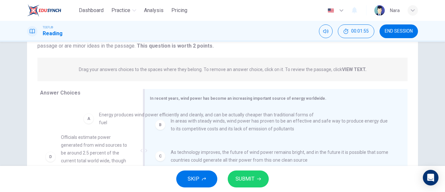
drag, startPoint x: 181, startPoint y: 123, endPoint x: 107, endPoint y: 123, distance: 73.4
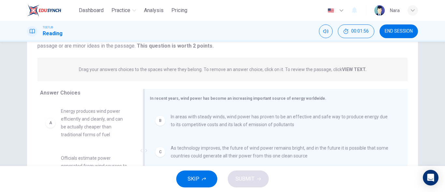
scroll to position [0, 0]
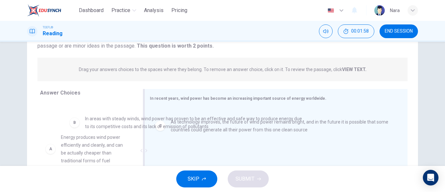
drag, startPoint x: 206, startPoint y: 131, endPoint x: 120, endPoint y: 133, distance: 86.1
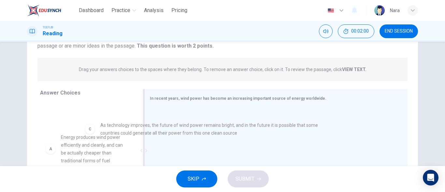
drag, startPoint x: 194, startPoint y: 125, endPoint x: 123, endPoint y: 133, distance: 70.9
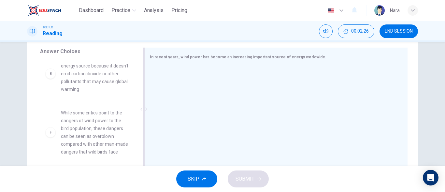
scroll to position [96, 0]
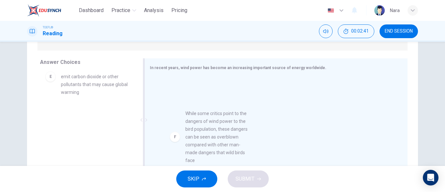
drag, startPoint x: 104, startPoint y: 145, endPoint x: 233, endPoint y: 143, distance: 129.1
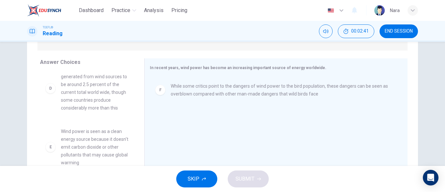
scroll to position [184, 0]
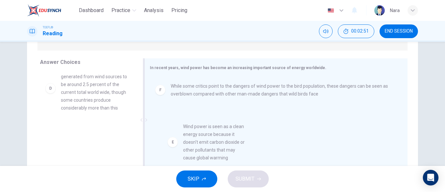
drag, startPoint x: 96, startPoint y: 141, endPoint x: 225, endPoint y: 136, distance: 129.2
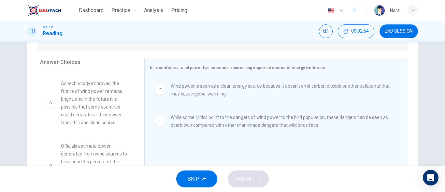
scroll to position [97, 0]
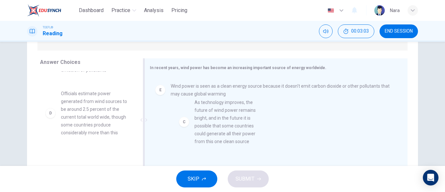
drag, startPoint x: 112, startPoint y: 124, endPoint x: 249, endPoint y: 133, distance: 137.6
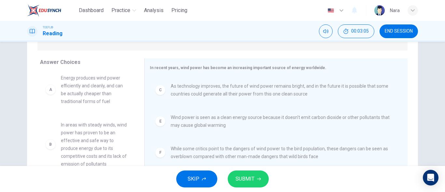
scroll to position [0, 0]
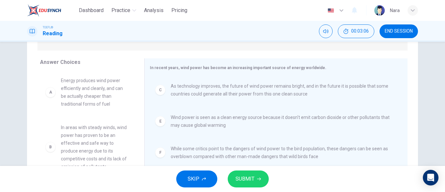
click at [251, 178] on span "SUBMIT" at bounding box center [245, 178] width 19 height 9
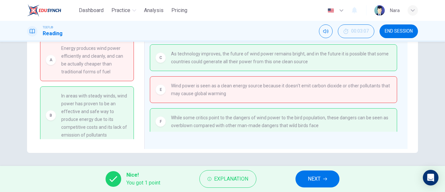
scroll to position [33, 0]
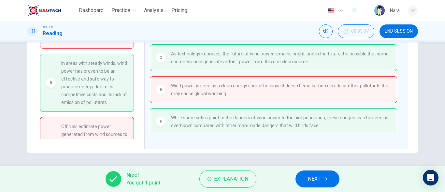
click at [304, 177] on button "NEXT" at bounding box center [318, 179] width 44 height 17
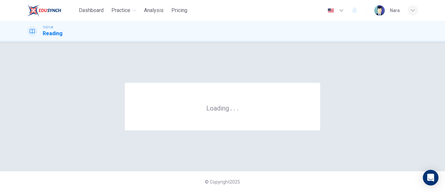
scroll to position [0, 0]
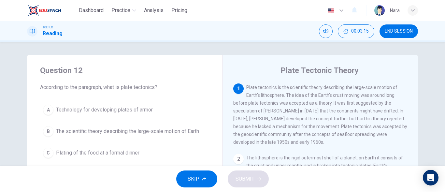
click at [409, 33] on span "END SESSION" at bounding box center [399, 31] width 28 height 5
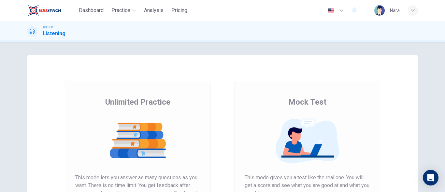
scroll to position [65, 0]
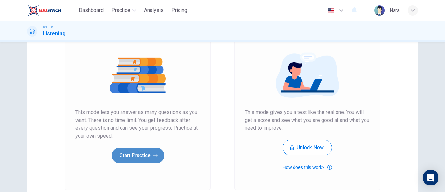
click at [144, 157] on button "Start Practice" at bounding box center [138, 156] width 52 height 16
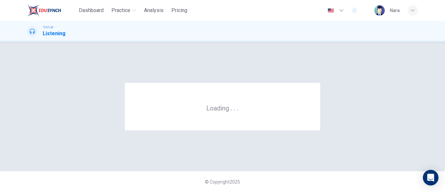
scroll to position [0, 0]
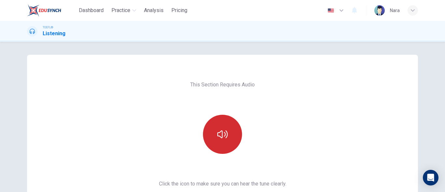
click at [214, 134] on button "button" at bounding box center [222, 134] width 39 height 39
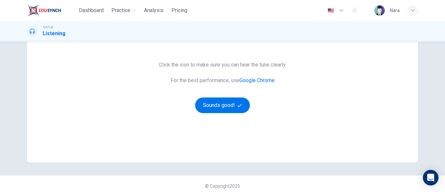
scroll to position [123, 0]
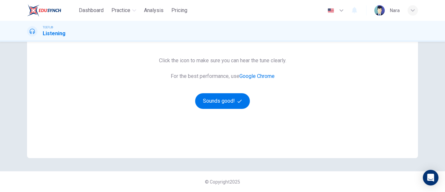
drag, startPoint x: 220, startPoint y: 97, endPoint x: 209, endPoint y: 19, distance: 79.4
click at [220, 97] on button "Sounds good!" at bounding box center [222, 101] width 55 height 16
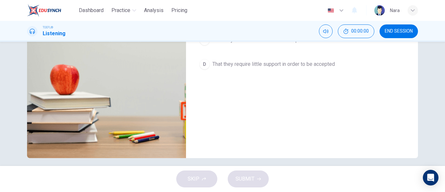
scroll to position [25, 0]
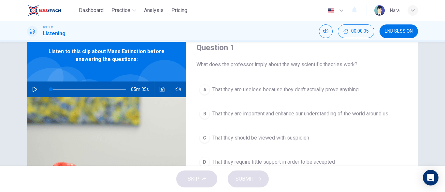
click at [395, 31] on span "END SESSION" at bounding box center [399, 31] width 28 height 5
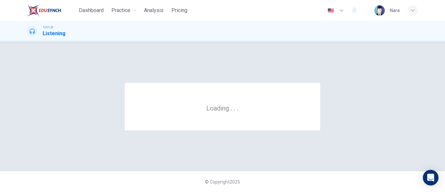
scroll to position [0, 0]
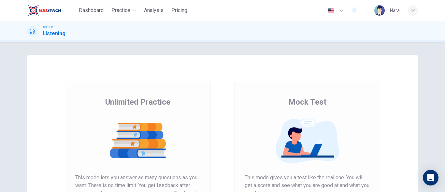
scroll to position [123, 0]
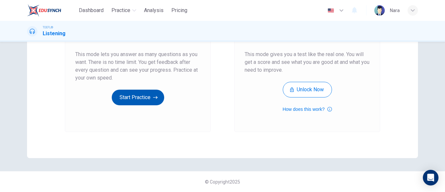
click at [149, 94] on button "Start Practice" at bounding box center [138, 98] width 52 height 16
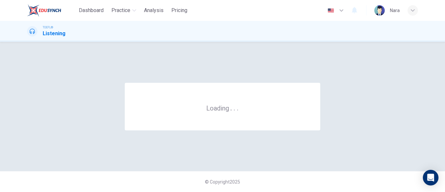
scroll to position [0, 0]
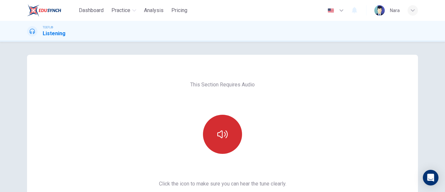
click at [225, 125] on button "button" at bounding box center [222, 134] width 39 height 39
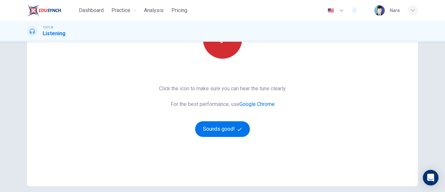
scroll to position [98, 0]
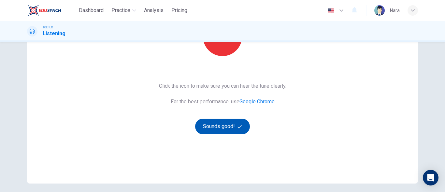
click at [227, 126] on button "Sounds good!" at bounding box center [222, 127] width 55 height 16
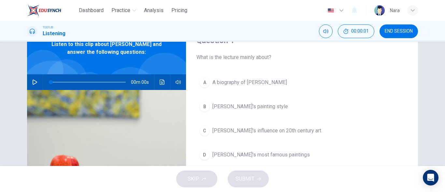
scroll to position [0, 0]
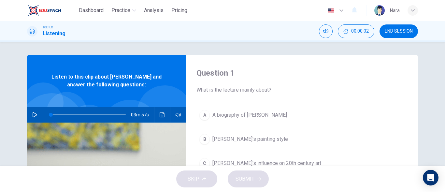
click at [395, 36] on button "END SESSION" at bounding box center [399, 31] width 38 height 14
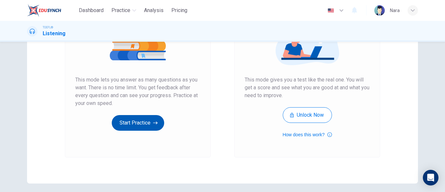
click at [140, 124] on button "Start Practice" at bounding box center [138, 123] width 52 height 16
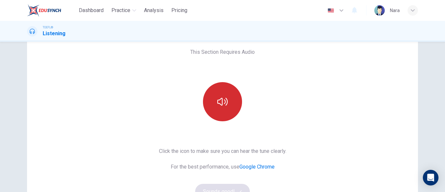
click at [217, 112] on button "button" at bounding box center [222, 101] width 39 height 39
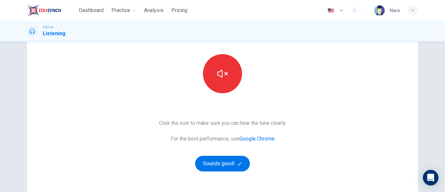
scroll to position [98, 0]
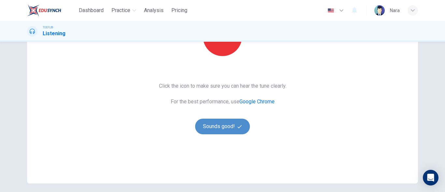
click at [216, 130] on button "Sounds good!" at bounding box center [222, 127] width 55 height 16
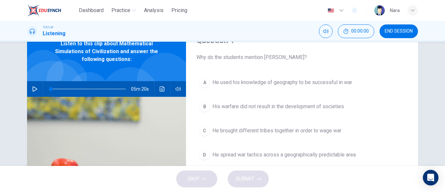
scroll to position [0, 0]
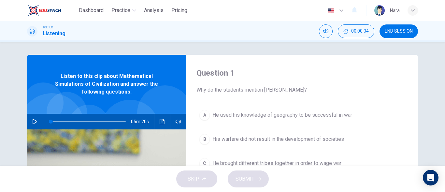
click at [404, 27] on button "END SESSION" at bounding box center [399, 31] width 38 height 14
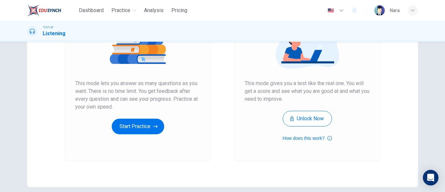
scroll to position [98, 0]
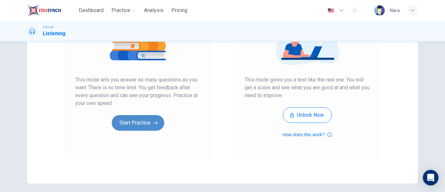
click at [149, 125] on button "Start Practice" at bounding box center [138, 123] width 52 height 16
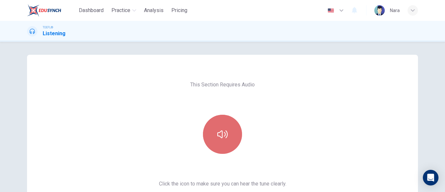
click at [210, 140] on button "button" at bounding box center [222, 134] width 39 height 39
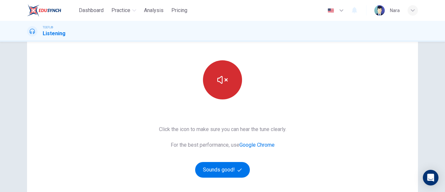
scroll to position [123, 0]
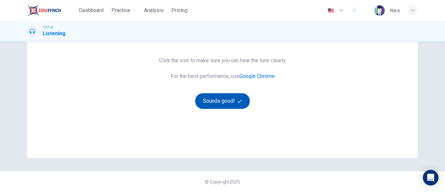
click at [218, 103] on button "Sounds good!" at bounding box center [222, 101] width 55 height 16
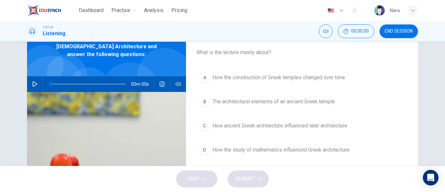
scroll to position [25, 0]
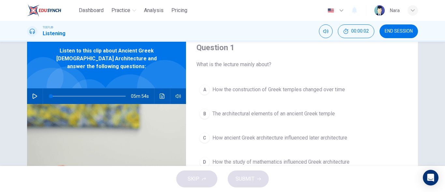
click at [401, 31] on span "END SESSION" at bounding box center [399, 31] width 28 height 5
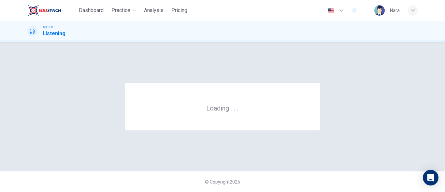
scroll to position [0, 0]
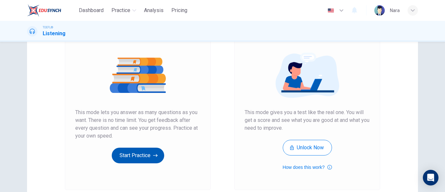
click at [146, 157] on button "Start Practice" at bounding box center [138, 156] width 52 height 16
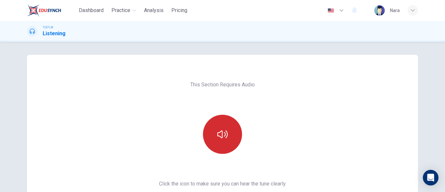
click at [223, 136] on icon "button" at bounding box center [222, 134] width 10 height 8
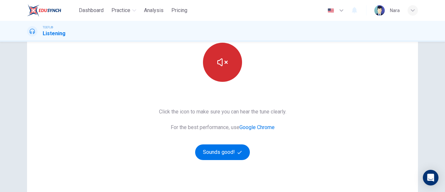
scroll to position [123, 0]
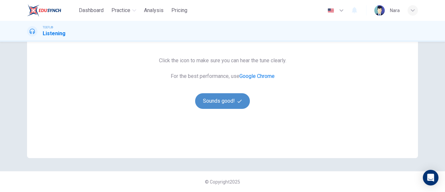
click at [220, 103] on button "Sounds good!" at bounding box center [222, 101] width 55 height 16
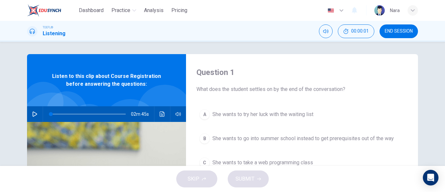
scroll to position [0, 0]
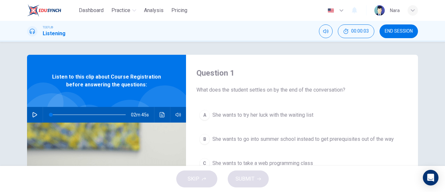
click at [34, 119] on button "button" at bounding box center [35, 115] width 10 height 16
type input "0"
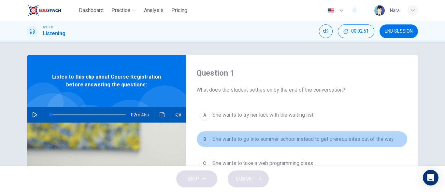
click at [237, 135] on span "She wants to go into summer school instead to get prerequisites out of the way" at bounding box center [304, 139] width 182 height 8
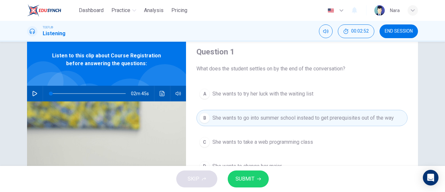
scroll to position [33, 0]
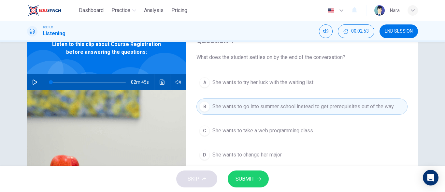
click at [251, 82] on span "She wants to try her luck with the waiting list" at bounding box center [263, 83] width 101 height 8
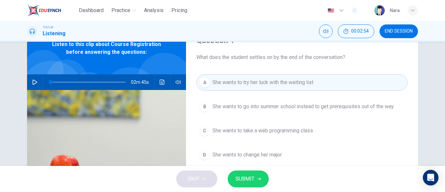
click at [255, 174] on button "SUBMIT" at bounding box center [248, 179] width 41 height 17
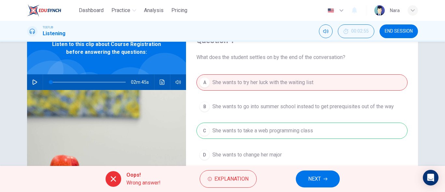
click at [318, 173] on button "NEXT" at bounding box center [318, 179] width 44 height 17
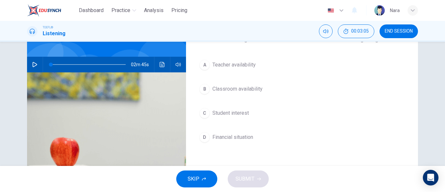
scroll to position [65, 0]
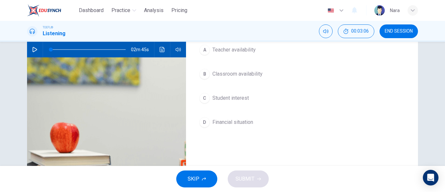
click at [257, 125] on button "D Financial situation" at bounding box center [302, 122] width 211 height 16
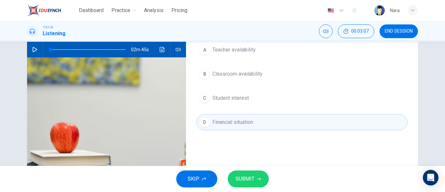
click at [257, 177] on icon "button" at bounding box center [259, 179] width 4 height 4
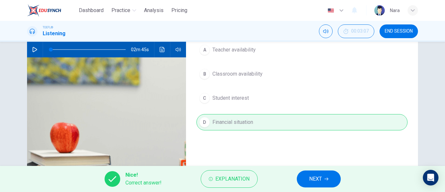
click at [314, 180] on span "NEXT" at bounding box center [315, 178] width 13 height 9
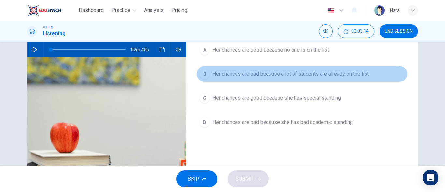
click at [275, 79] on button "B Her chances are bad because a lot of students are already on the list" at bounding box center [302, 74] width 211 height 16
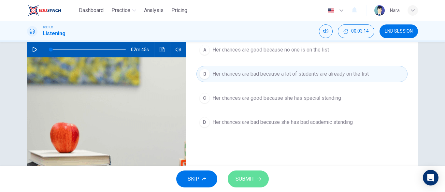
click at [248, 177] on span "SUBMIT" at bounding box center [245, 178] width 19 height 9
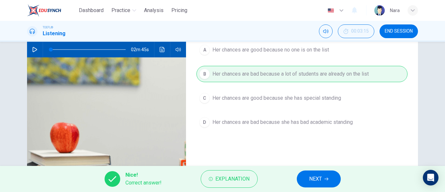
click at [318, 180] on span "NEXT" at bounding box center [315, 178] width 13 height 9
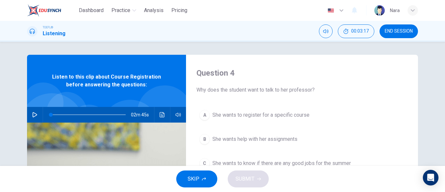
scroll to position [33, 0]
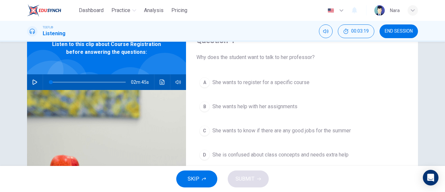
click at [286, 83] on span "She wants to register for a specific course" at bounding box center [261, 83] width 97 height 8
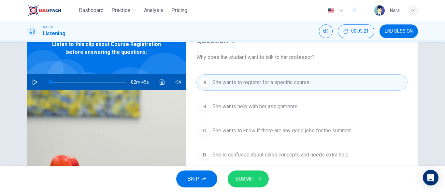
click at [260, 176] on button "SUBMIT" at bounding box center [248, 179] width 41 height 17
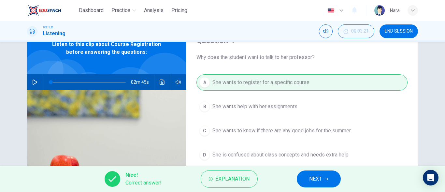
click at [333, 175] on button "NEXT" at bounding box center [319, 179] width 44 height 17
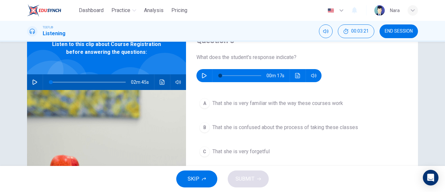
scroll to position [0, 0]
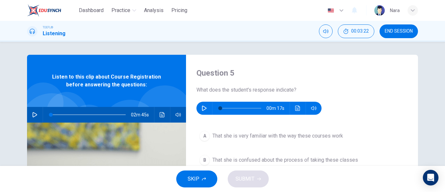
click at [202, 106] on icon "button" at bounding box center [204, 108] width 5 height 5
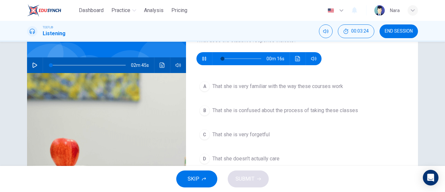
scroll to position [65, 0]
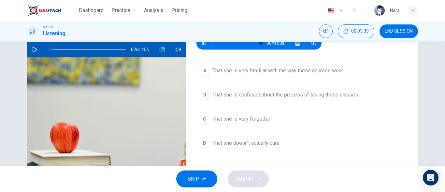
type input "0"
click at [265, 96] on span "That she is confused about the process of taking these classes" at bounding box center [286, 95] width 146 height 8
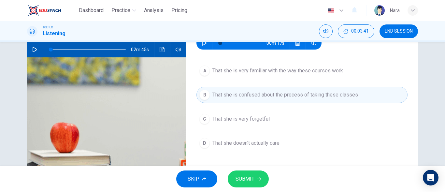
click at [242, 180] on span "SUBMIT" at bounding box center [245, 178] width 19 height 9
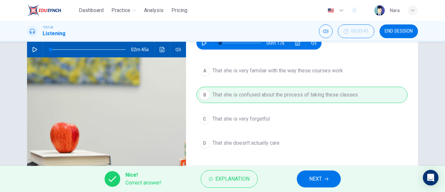
click at [312, 178] on span "NEXT" at bounding box center [315, 178] width 13 height 9
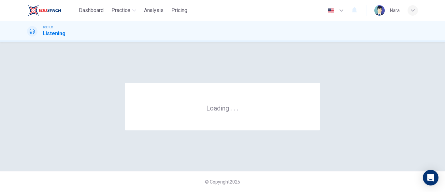
scroll to position [0, 0]
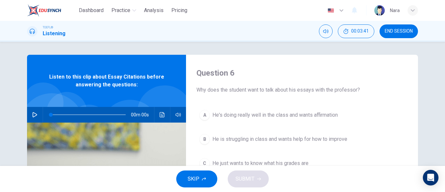
click at [380, 24] on div "TOEFL® Listening 00:03:41 END SESSION" at bounding box center [222, 31] width 445 height 21
click at [402, 33] on span "END SESSION" at bounding box center [399, 31] width 28 height 5
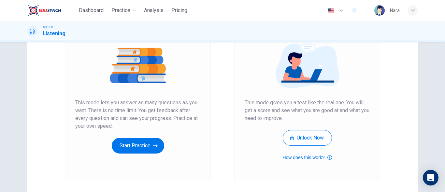
scroll to position [123, 0]
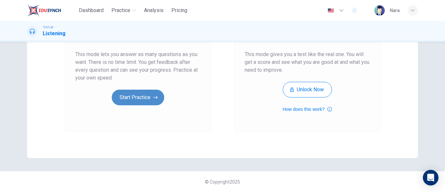
click at [145, 98] on button "Start Practice" at bounding box center [138, 98] width 52 height 16
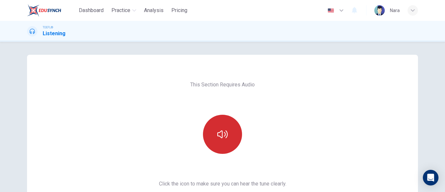
click at [236, 141] on button "button" at bounding box center [222, 134] width 39 height 39
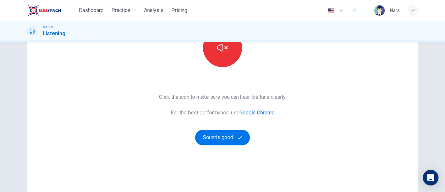
scroll to position [123, 0]
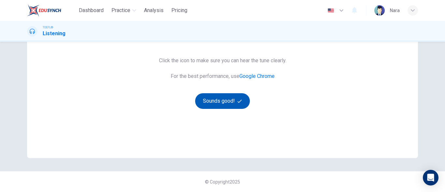
click at [213, 108] on button "Sounds good!" at bounding box center [222, 101] width 55 height 16
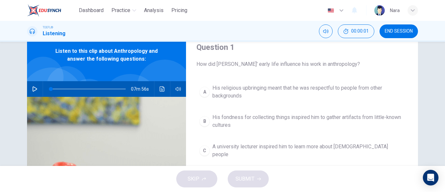
scroll to position [25, 0]
click at [35, 85] on button "button" at bounding box center [35, 90] width 10 height 16
type input "0"
click at [386, 37] on button "END SESSION" at bounding box center [399, 31] width 38 height 14
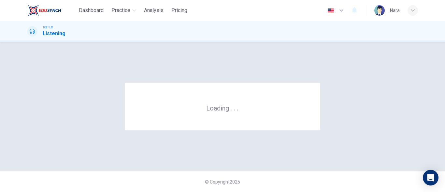
scroll to position [0, 0]
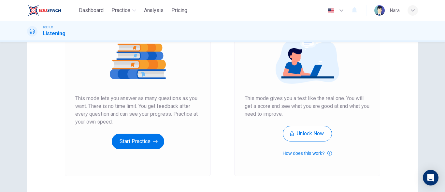
scroll to position [98, 0]
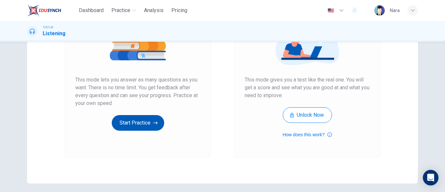
click at [161, 121] on button "Start Practice" at bounding box center [138, 123] width 52 height 16
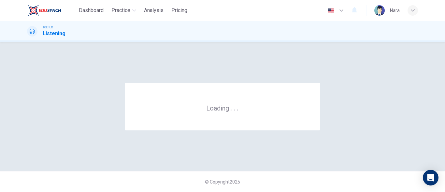
scroll to position [0, 0]
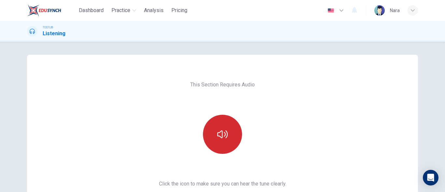
click at [203, 140] on button "button" at bounding box center [222, 134] width 39 height 39
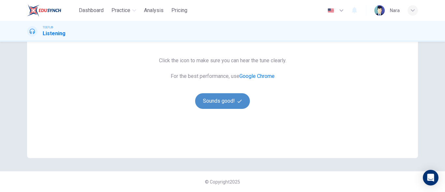
click at [207, 105] on button "Sounds good!" at bounding box center [222, 101] width 55 height 16
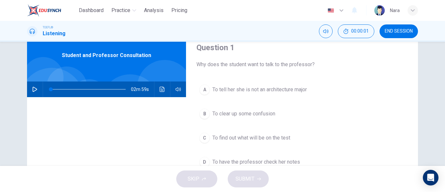
scroll to position [0, 0]
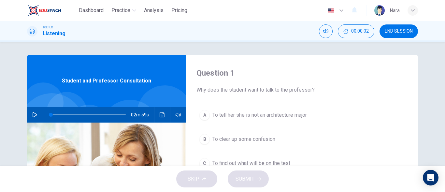
click at [36, 112] on button "button" at bounding box center [35, 115] width 10 height 16
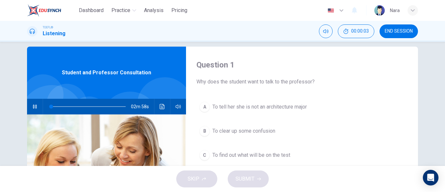
scroll to position [33, 0]
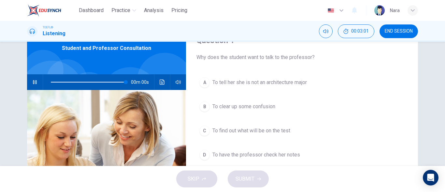
type input "0"
click at [230, 110] on span "To clear up some confusion" at bounding box center [244, 107] width 63 height 8
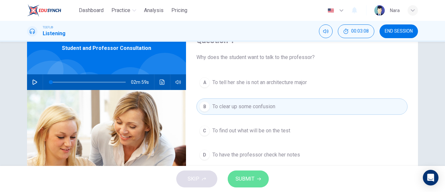
click at [243, 184] on button "SUBMIT" at bounding box center [248, 179] width 41 height 17
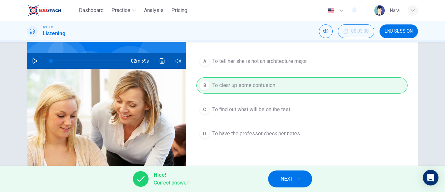
scroll to position [65, 0]
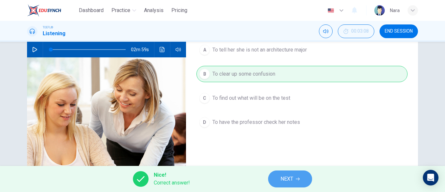
click at [287, 174] on button "NEXT" at bounding box center [290, 179] width 44 height 17
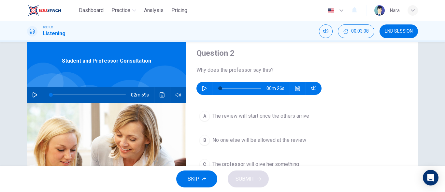
scroll to position [0, 0]
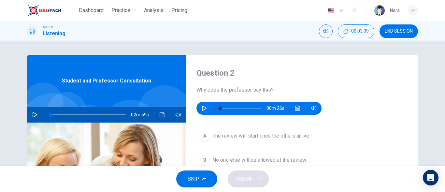
click at [200, 110] on button "button" at bounding box center [204, 108] width 10 height 13
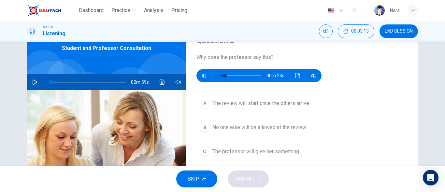
scroll to position [65, 0]
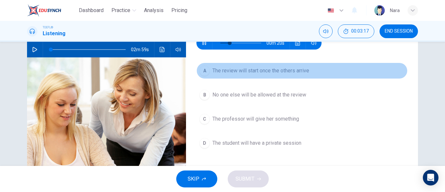
click at [257, 73] on span "The review will start once the others arrive" at bounding box center [261, 71] width 97 height 8
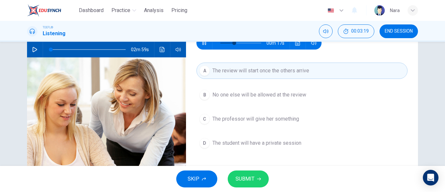
click at [258, 118] on span "The professor will give her something" at bounding box center [256, 119] width 87 height 8
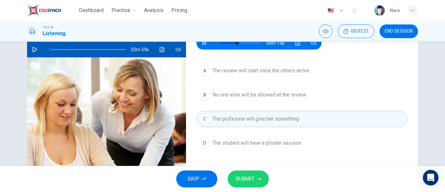
click at [250, 145] on span "The student will have a private session" at bounding box center [257, 143] width 89 height 8
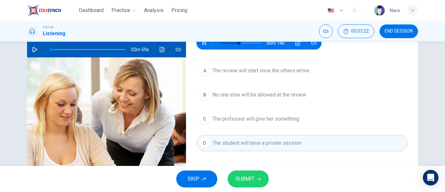
click at [248, 181] on span "SUBMIT" at bounding box center [245, 178] width 19 height 9
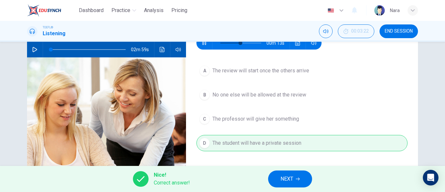
type input "53"
click at [285, 176] on span "NEXT" at bounding box center [287, 178] width 13 height 9
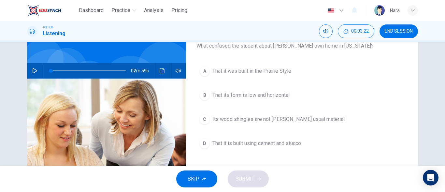
scroll to position [33, 0]
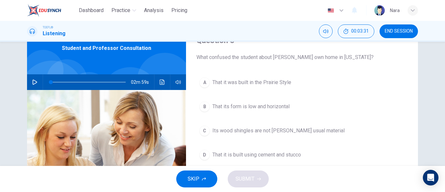
click at [264, 135] on button "C Its wood shingles are not Wright's usual material" at bounding box center [302, 131] width 211 height 16
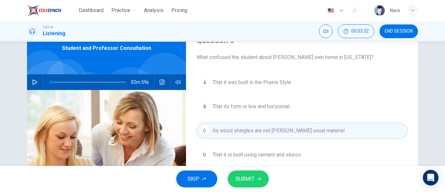
scroll to position [65, 0]
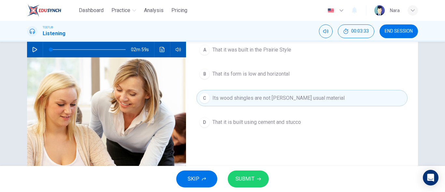
click at [251, 180] on span "SUBMIT" at bounding box center [245, 178] width 19 height 9
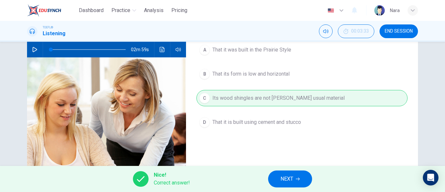
click at [291, 178] on span "NEXT" at bounding box center [287, 178] width 13 height 9
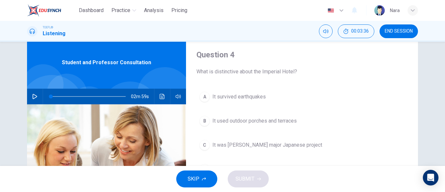
scroll to position [33, 0]
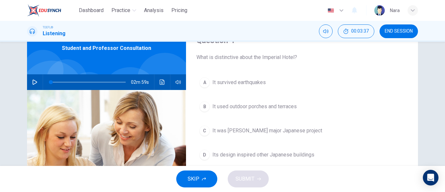
click at [265, 87] on button "A It survived earthquakes" at bounding box center [302, 82] width 211 height 16
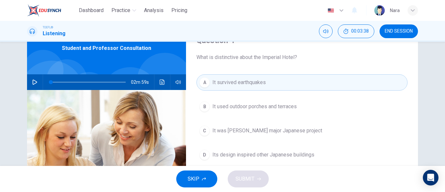
scroll to position [65, 0]
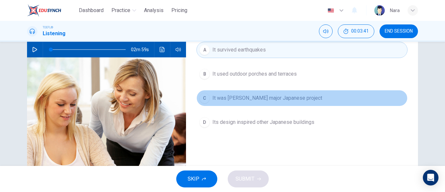
click at [251, 105] on button "C It was Wright's major Japanese project" at bounding box center [302, 98] width 211 height 16
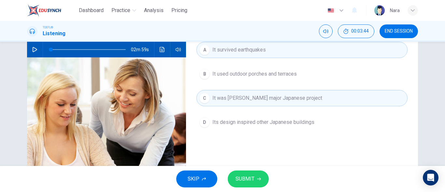
click at [240, 175] on span "SUBMIT" at bounding box center [245, 178] width 19 height 9
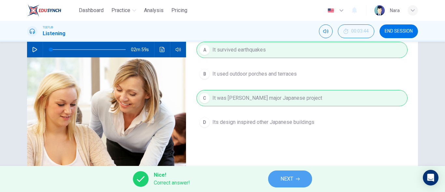
click at [291, 182] on span "NEXT" at bounding box center [287, 178] width 13 height 9
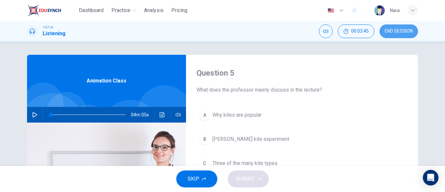
click at [387, 32] on span "END SESSION" at bounding box center [399, 31] width 28 height 5
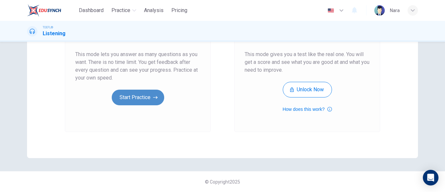
click at [144, 102] on button "Start Practice" at bounding box center [138, 98] width 52 height 16
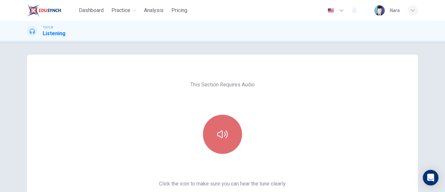
click at [217, 136] on icon "button" at bounding box center [222, 134] width 10 height 10
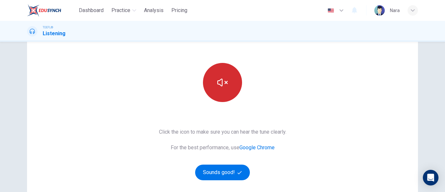
scroll to position [123, 0]
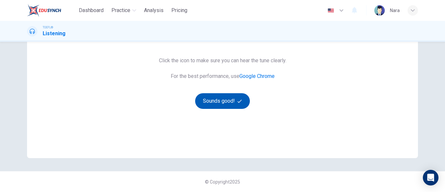
click at [211, 107] on button "Sounds good!" at bounding box center [222, 101] width 55 height 16
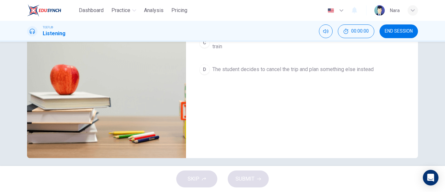
scroll to position [25, 0]
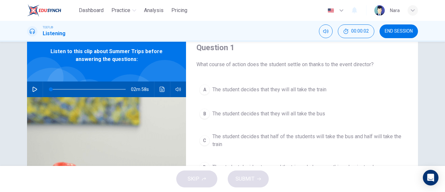
click at [34, 91] on icon "button" at bounding box center [34, 89] width 5 height 5
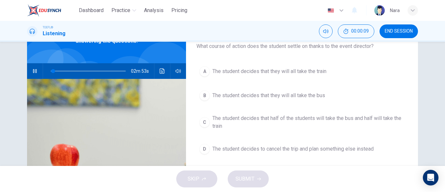
scroll to position [58, 0]
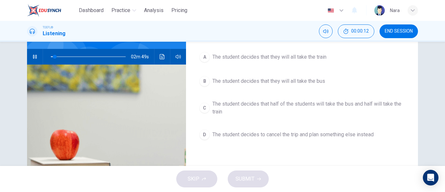
click at [263, 109] on span "The student decides that half of the students will take the bus and half will t…" at bounding box center [309, 108] width 192 height 16
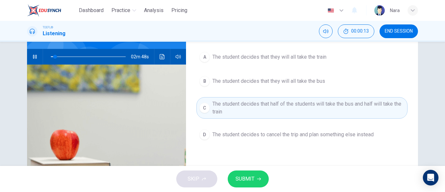
scroll to position [25, 0]
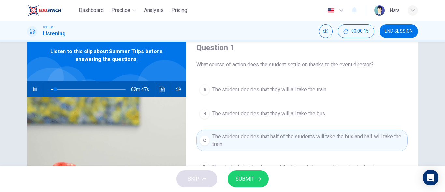
click at [247, 186] on button "SUBMIT" at bounding box center [248, 179] width 41 height 17
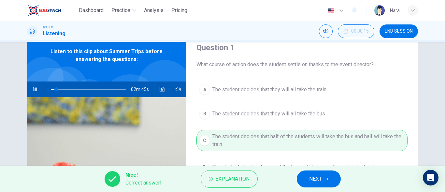
click at [296, 181] on div "Nice! Correct answer! Explanation NEXT" at bounding box center [222, 179] width 445 height 26
click at [304, 181] on button "NEXT" at bounding box center [319, 179] width 44 height 17
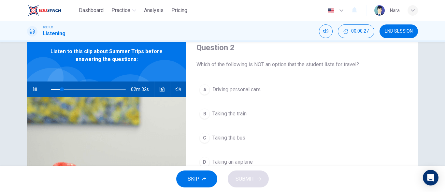
click at [254, 94] on button "A Driving personal cars" at bounding box center [302, 90] width 211 height 16
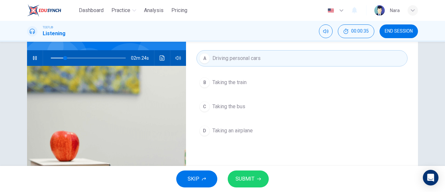
scroll to position [58, 0]
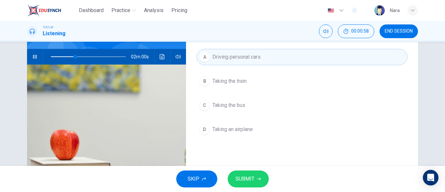
click at [255, 180] on button "SUBMIT" at bounding box center [248, 179] width 41 height 17
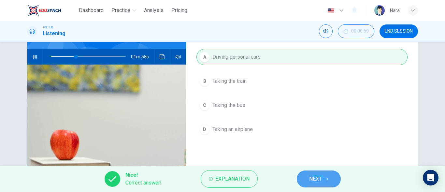
click at [308, 175] on button "NEXT" at bounding box center [319, 179] width 44 height 17
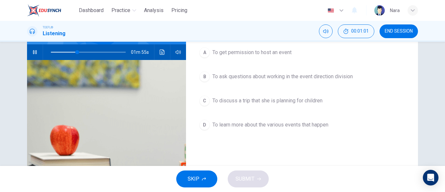
scroll to position [65, 0]
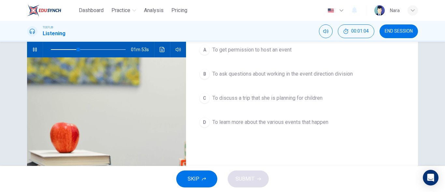
click at [246, 99] on span "To discuss a trip that she is planning for children" at bounding box center [268, 98] width 110 height 8
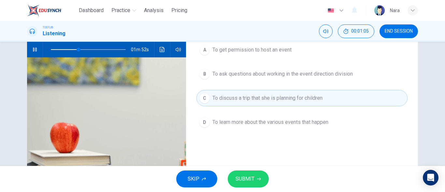
scroll to position [33, 0]
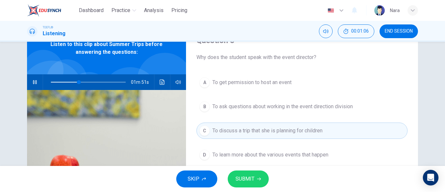
click at [247, 173] on button "SUBMIT" at bounding box center [248, 179] width 41 height 17
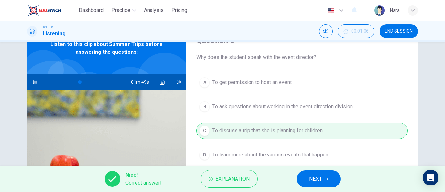
click at [309, 176] on button "NEXT" at bounding box center [319, 179] width 44 height 17
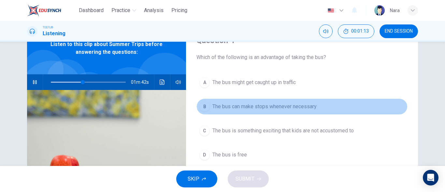
click at [247, 102] on button "B The bus can make stops whenever necessary" at bounding box center [302, 106] width 211 height 16
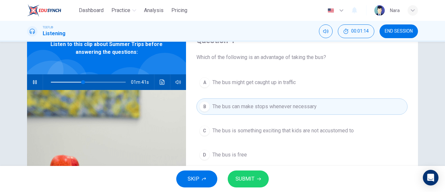
click at [241, 179] on span "SUBMIT" at bounding box center [245, 178] width 19 height 9
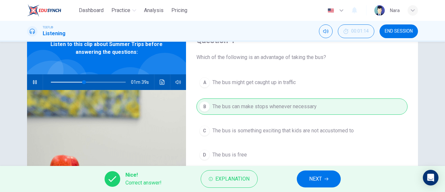
type input "44"
click at [306, 179] on button "NEXT" at bounding box center [319, 179] width 44 height 17
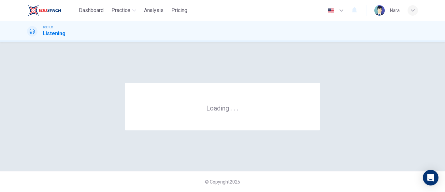
scroll to position [0, 0]
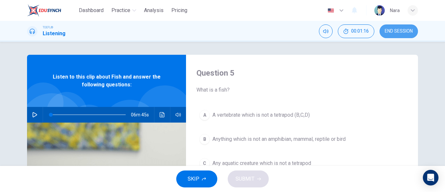
click at [394, 31] on span "END SESSION" at bounding box center [399, 31] width 28 height 5
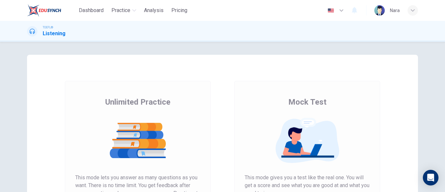
scroll to position [123, 0]
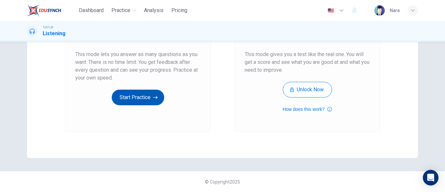
click at [139, 97] on button "Start Practice" at bounding box center [138, 98] width 52 height 16
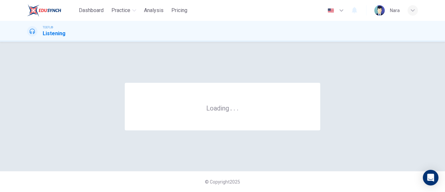
scroll to position [0, 0]
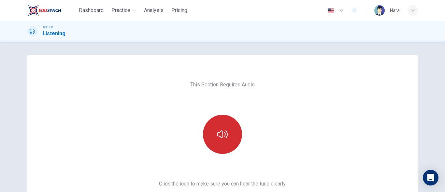
click at [219, 139] on icon "button" at bounding box center [222, 134] width 10 height 10
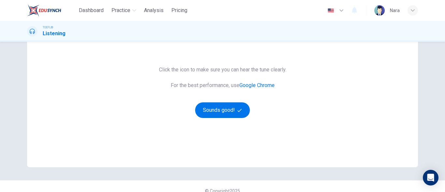
scroll to position [123, 0]
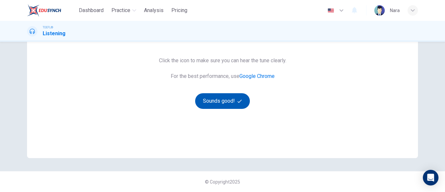
click at [211, 105] on button "Sounds good!" at bounding box center [222, 101] width 55 height 16
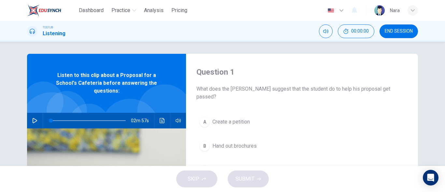
scroll to position [0, 0]
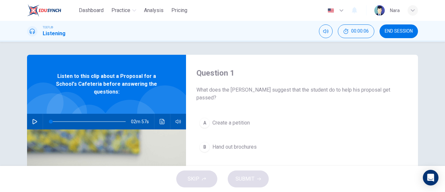
click at [32, 119] on icon "button" at bounding box center [34, 121] width 5 height 5
click at [37, 114] on button "button" at bounding box center [35, 122] width 10 height 16
click at [33, 119] on icon "button" at bounding box center [34, 121] width 5 height 5
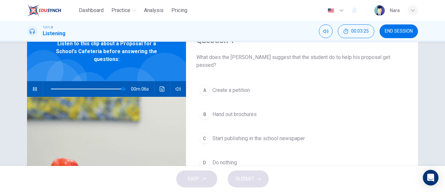
click at [275, 135] on span "Start publishing in the school newspaper" at bounding box center [259, 139] width 93 height 8
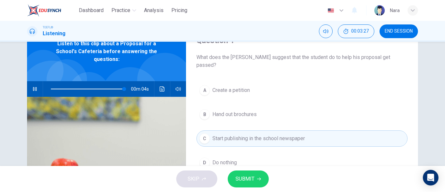
click at [261, 179] on button "SUBMIT" at bounding box center [248, 179] width 41 height 17
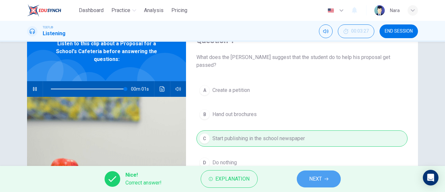
click at [308, 182] on button "NEXT" at bounding box center [319, 179] width 44 height 17
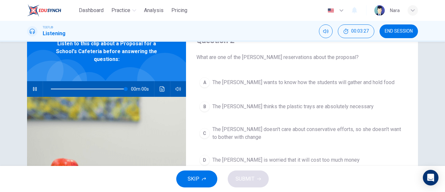
type input "0"
click at [277, 83] on span "The [PERSON_NAME] wants to know how the students will gather and hold food" at bounding box center [304, 83] width 182 height 8
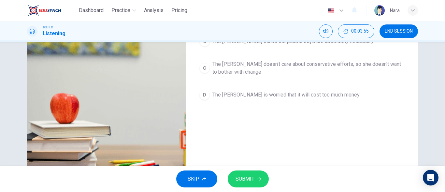
scroll to position [65, 0]
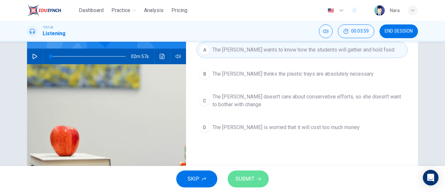
click at [249, 181] on span "SUBMIT" at bounding box center [245, 178] width 19 height 9
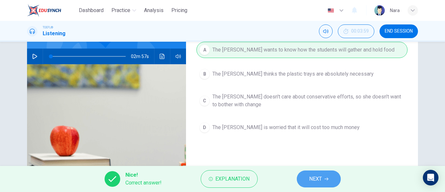
click at [302, 180] on button "NEXT" at bounding box center [319, 179] width 44 height 17
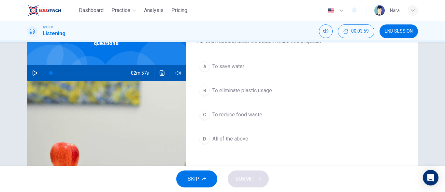
scroll to position [33, 0]
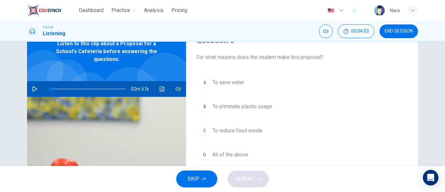
click at [247, 85] on button "A To save water" at bounding box center [302, 82] width 211 height 16
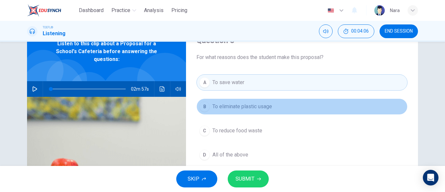
click at [248, 109] on span "To eliminate plastic usage" at bounding box center [243, 107] width 60 height 8
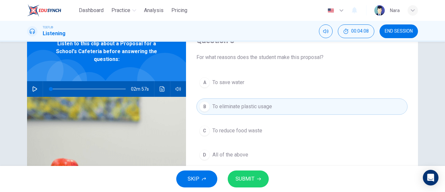
click at [235, 158] on span "All of the above" at bounding box center [231, 155] width 36 height 8
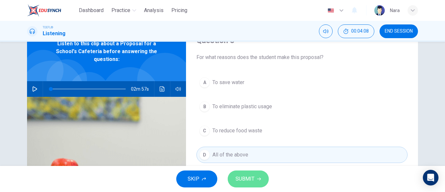
click at [250, 176] on span "SUBMIT" at bounding box center [245, 178] width 19 height 9
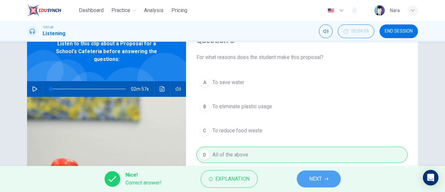
click at [308, 174] on button "NEXT" at bounding box center [319, 179] width 44 height 17
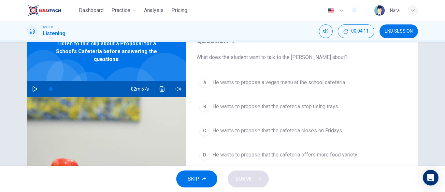
scroll to position [65, 0]
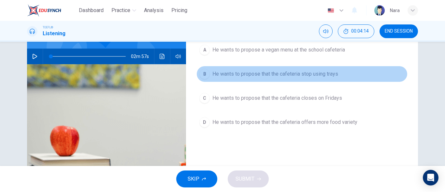
click at [312, 78] on span "He wants to propose that the cafeteria stop using trays" at bounding box center [276, 74] width 126 height 8
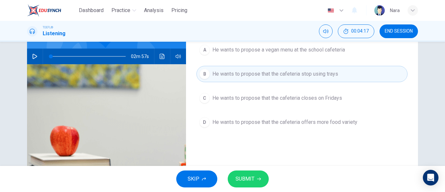
click at [246, 174] on button "SUBMIT" at bounding box center [248, 179] width 41 height 17
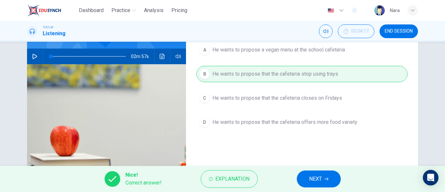
drag, startPoint x: 295, startPoint y: 175, endPoint x: 302, endPoint y: 176, distance: 6.6
click at [299, 176] on div "Nice! Correct answer! Explanation NEXT" at bounding box center [222, 179] width 445 height 26
click at [303, 177] on button "NEXT" at bounding box center [319, 179] width 44 height 17
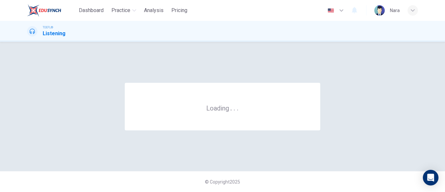
scroll to position [0, 0]
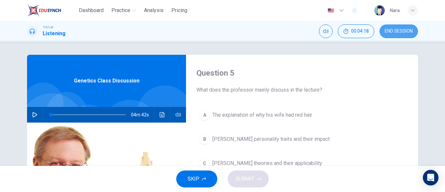
click at [391, 32] on span "END SESSION" at bounding box center [399, 31] width 28 height 5
